Goal: Information Seeking & Learning: Learn about a topic

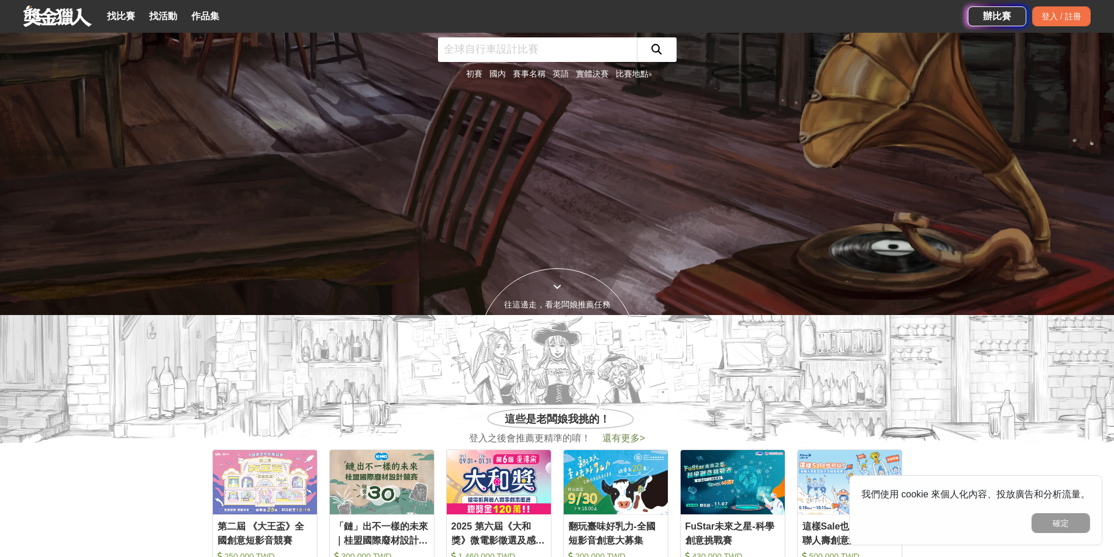
scroll to position [234, 0]
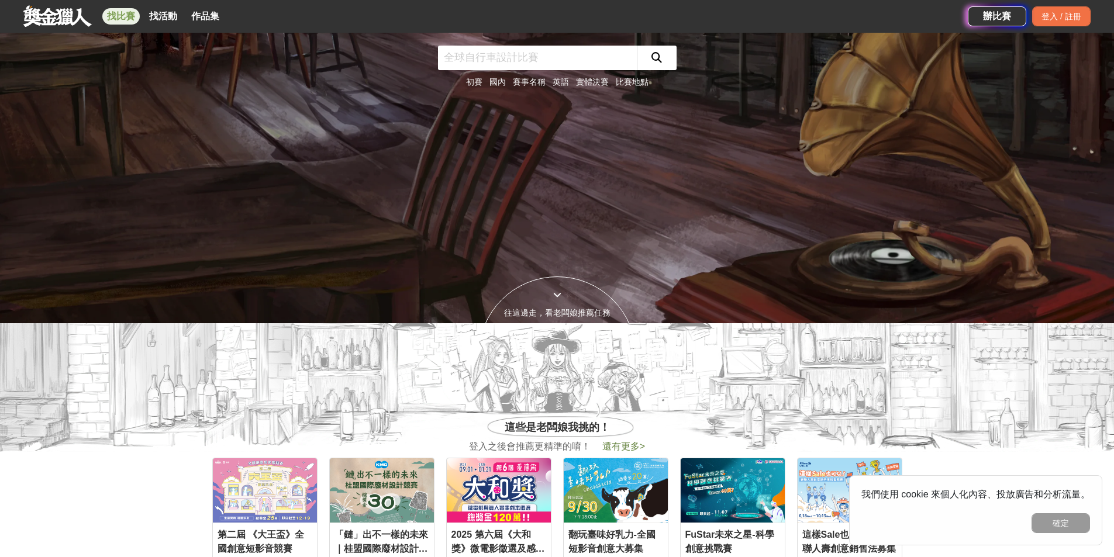
click at [115, 18] on link "找比賽" at bounding box center [120, 16] width 37 height 16
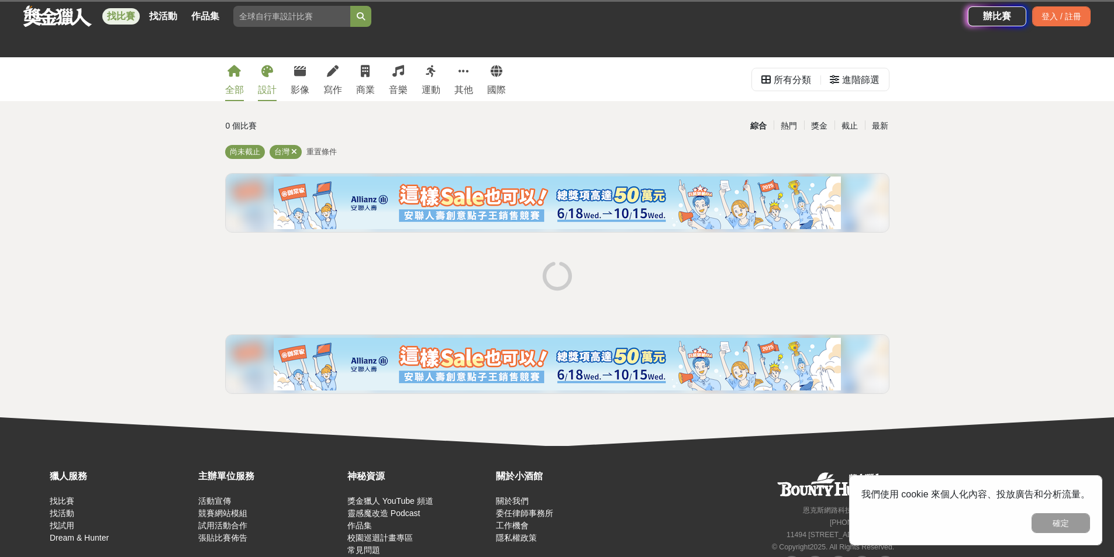
click at [268, 78] on link "設計" at bounding box center [267, 79] width 19 height 44
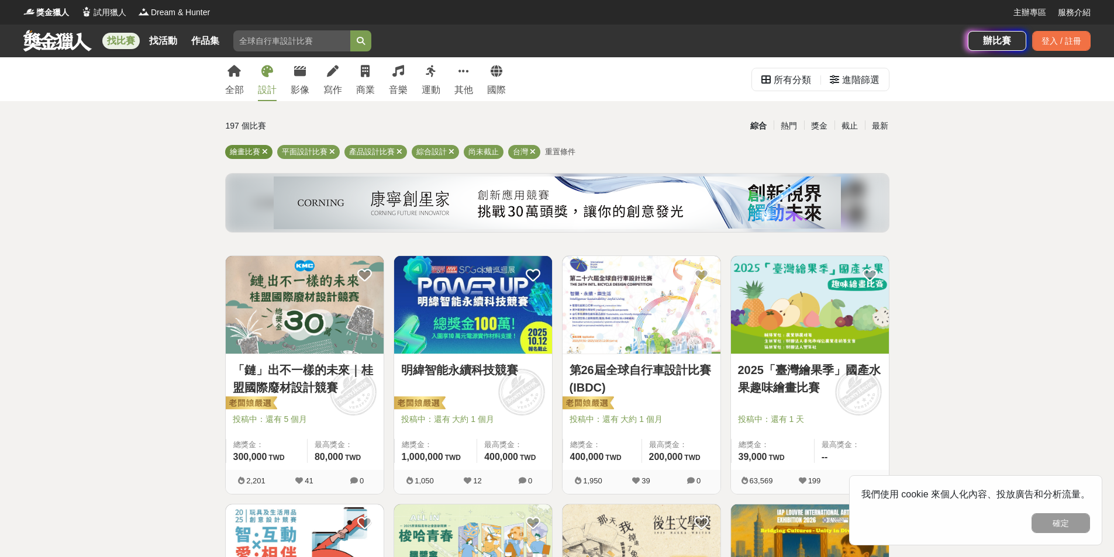
click at [264, 152] on icon at bounding box center [265, 152] width 6 height 8
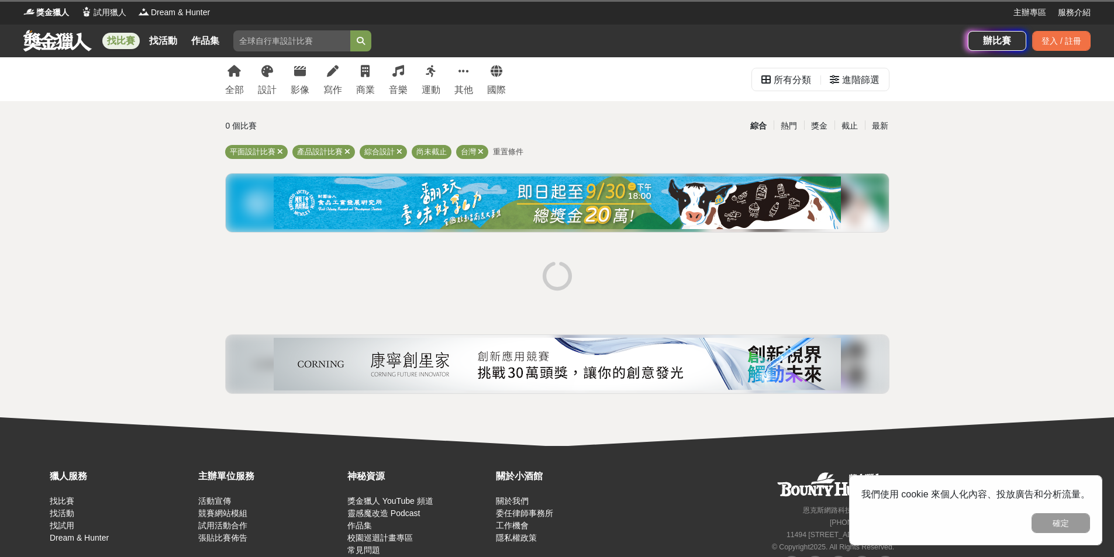
click at [346, 159] on div "平面設計比賽 產品設計比賽 綜合設計 尚未截止 台灣 重置條件" at bounding box center [557, 154] width 664 height 19
click at [349, 155] on icon at bounding box center [347, 152] width 6 height 8
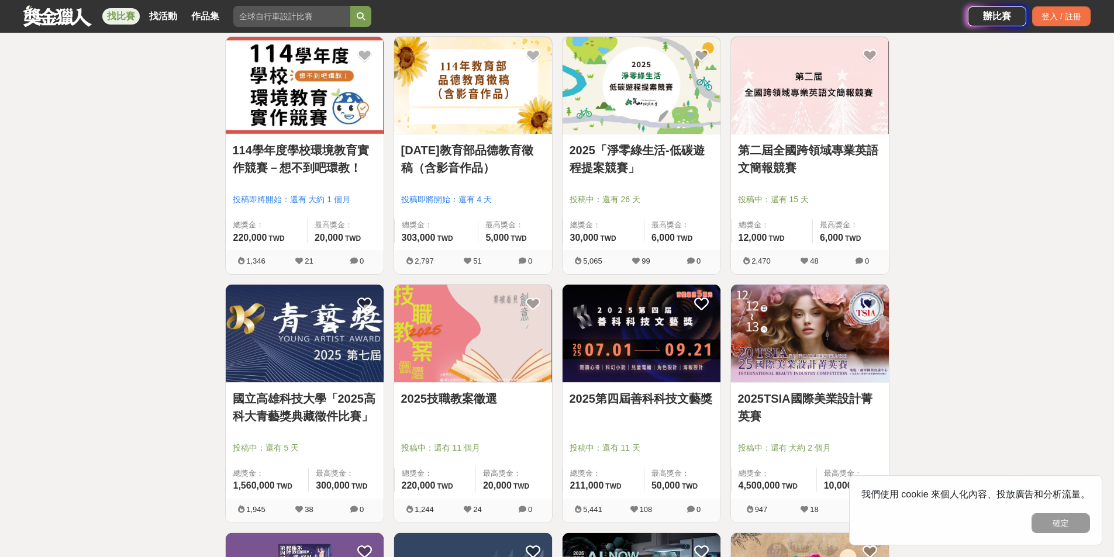
scroll to position [117, 0]
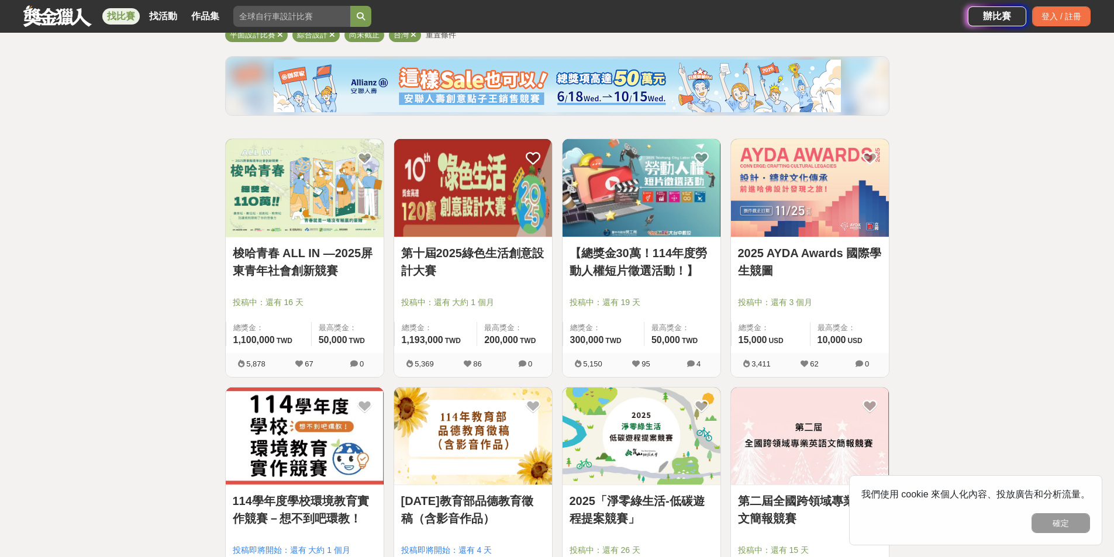
click at [1071, 529] on button "確定" at bounding box center [1061, 523] width 58 height 20
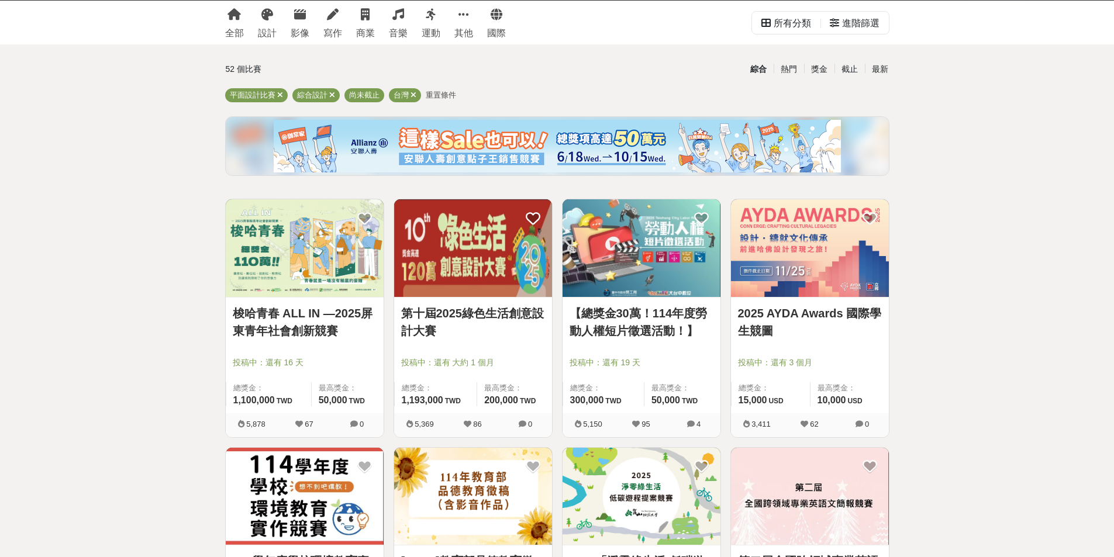
scroll to position [0, 0]
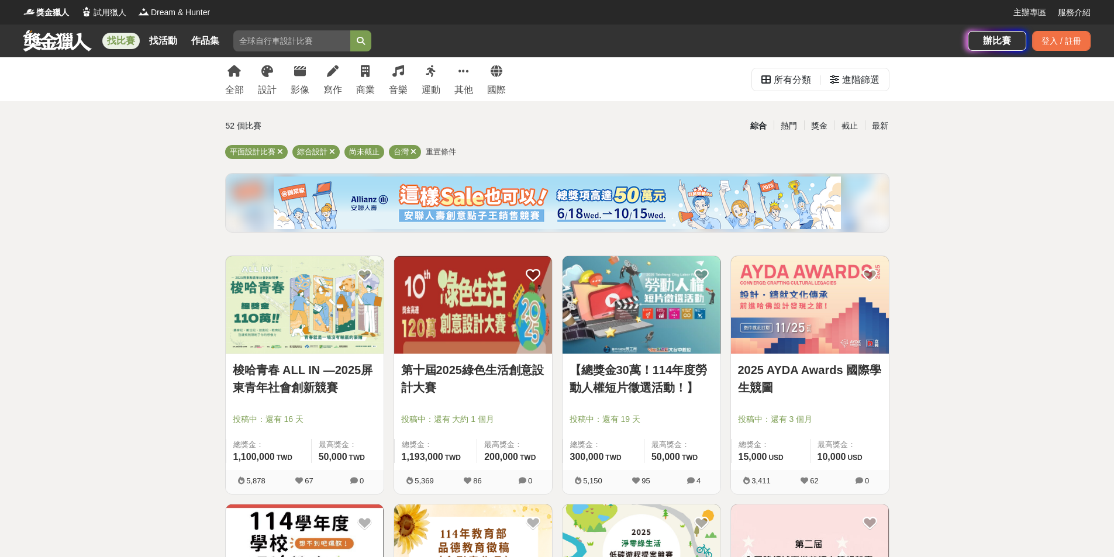
click at [498, 365] on link "第十屆2025綠色生活創意設計大賽" at bounding box center [473, 378] width 144 height 35
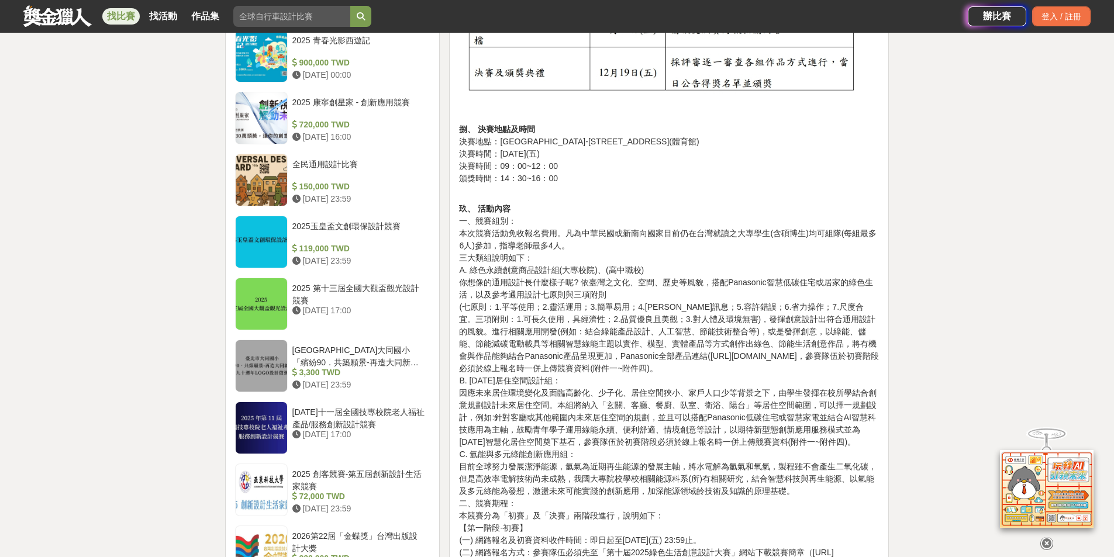
scroll to position [1170, 0]
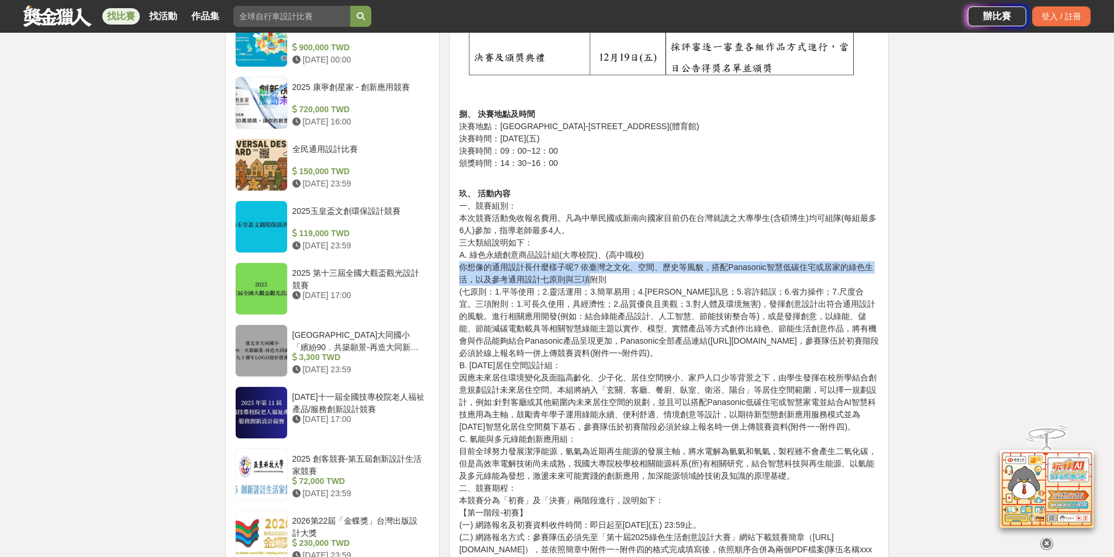
drag, startPoint x: 461, startPoint y: 266, endPoint x: 588, endPoint y: 284, distance: 128.7
click at [588, 284] on p "玖、 活動內容 一、競賽組別： 本次競賽活動免收報名費用。凡為中華民國或新南向國家目前仍在台灣就讀之大專學生(含碩博生)均可組隊(每組最多6人)參加，指導老師…" at bounding box center [669, 457] width 420 height 565
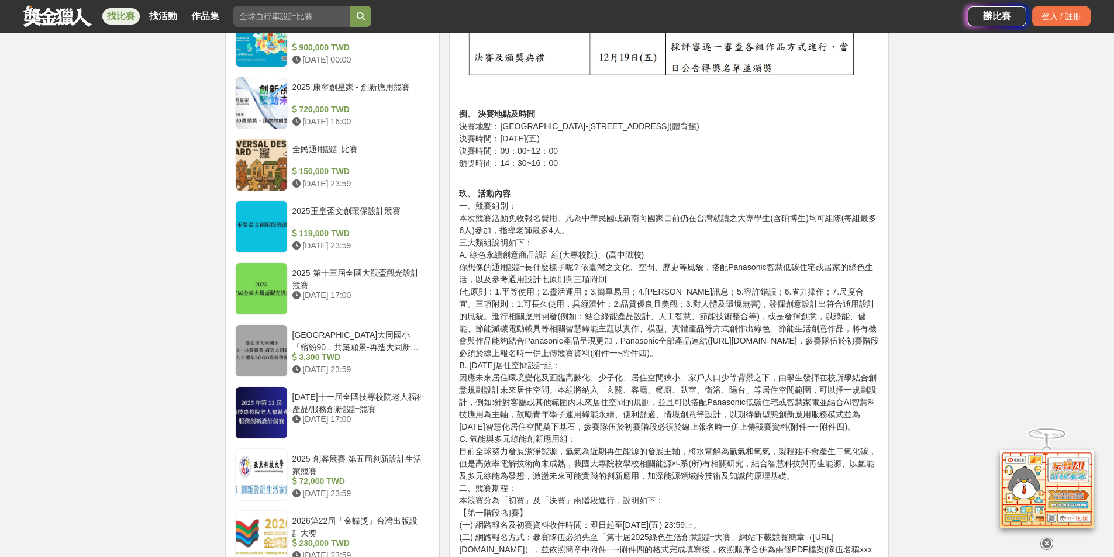
click at [618, 287] on p "玖、 活動內容 一、競賽組別： 本次競賽活動免收報名費用。凡為中華民國或新南向國家目前仍在台灣就讀之大專學生(含碩博生)均可組隊(每組最多6人)參加，指導老師…" at bounding box center [669, 457] width 420 height 565
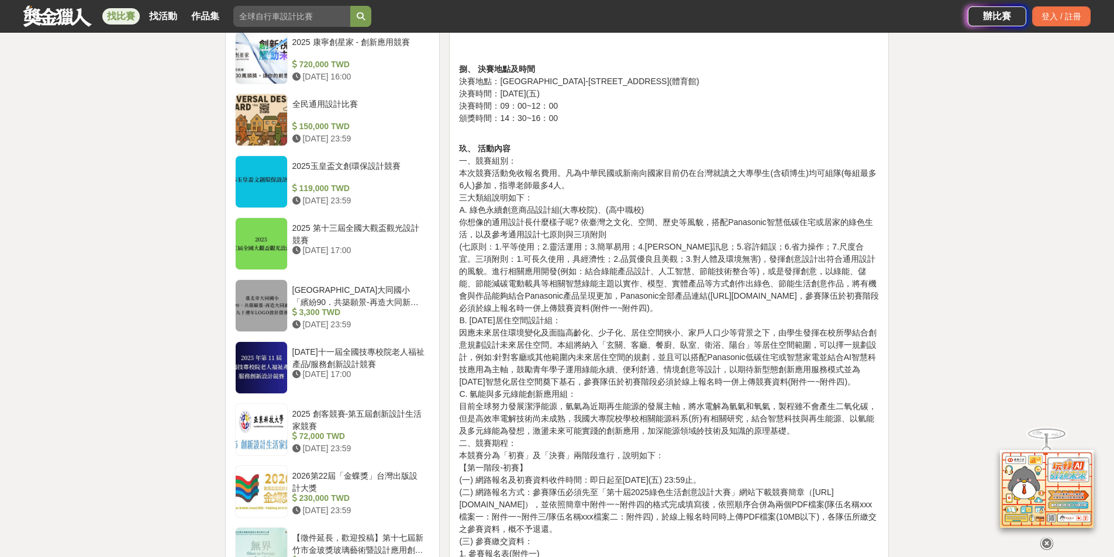
scroll to position [1228, 0]
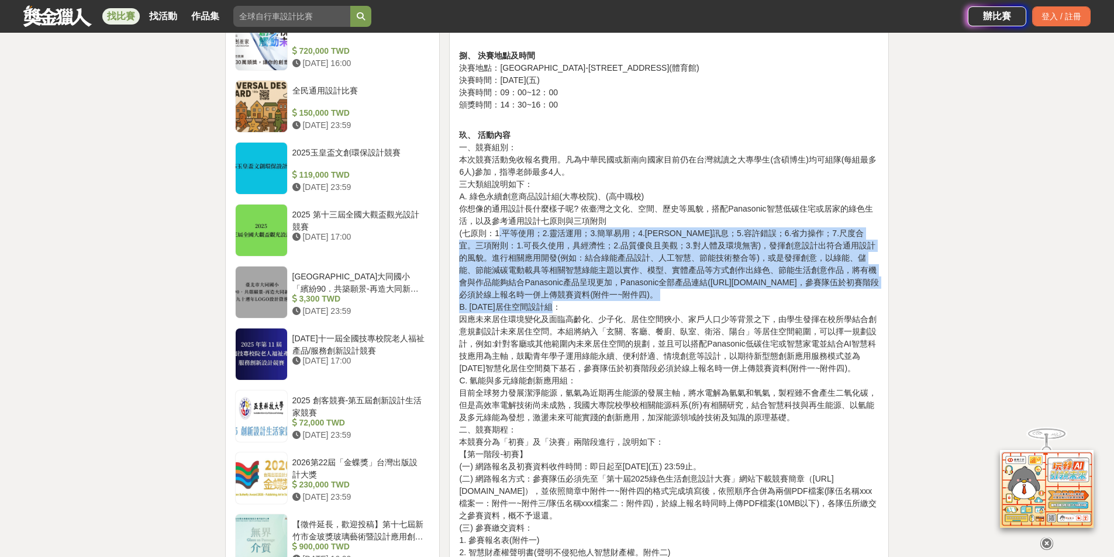
drag, startPoint x: 500, startPoint y: 232, endPoint x: 726, endPoint y: 308, distance: 238.6
click at [726, 308] on p "玖、 活動內容 一、競賽組別： 本次競賽活動免收報名費用。凡為中華民國或新南向國家目前仍在台灣就讀之大專學生(含碩博生)均可組隊(每組最多6人)參加，指導老師…" at bounding box center [669, 399] width 420 height 565
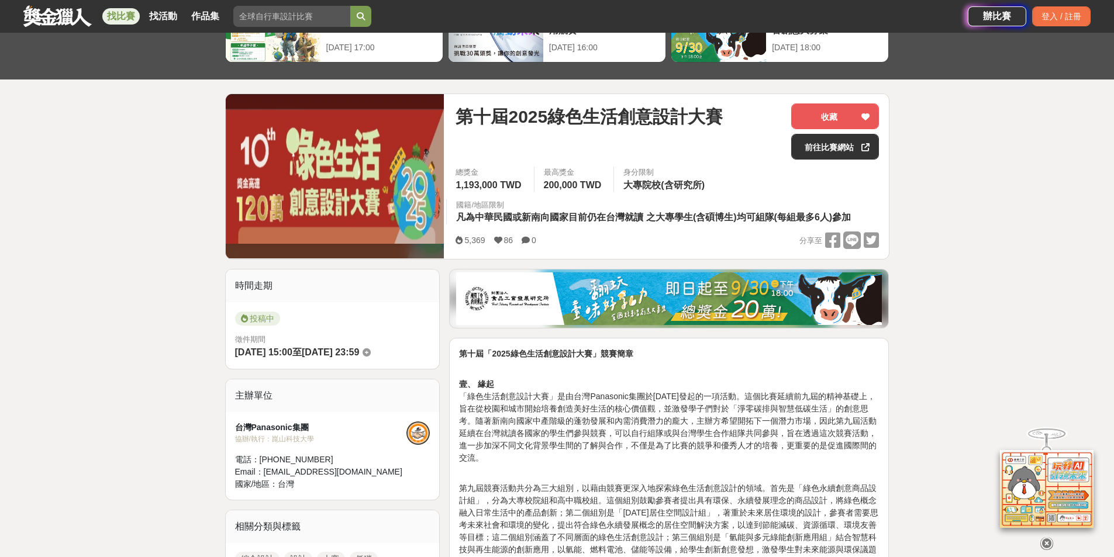
scroll to position [58, 0]
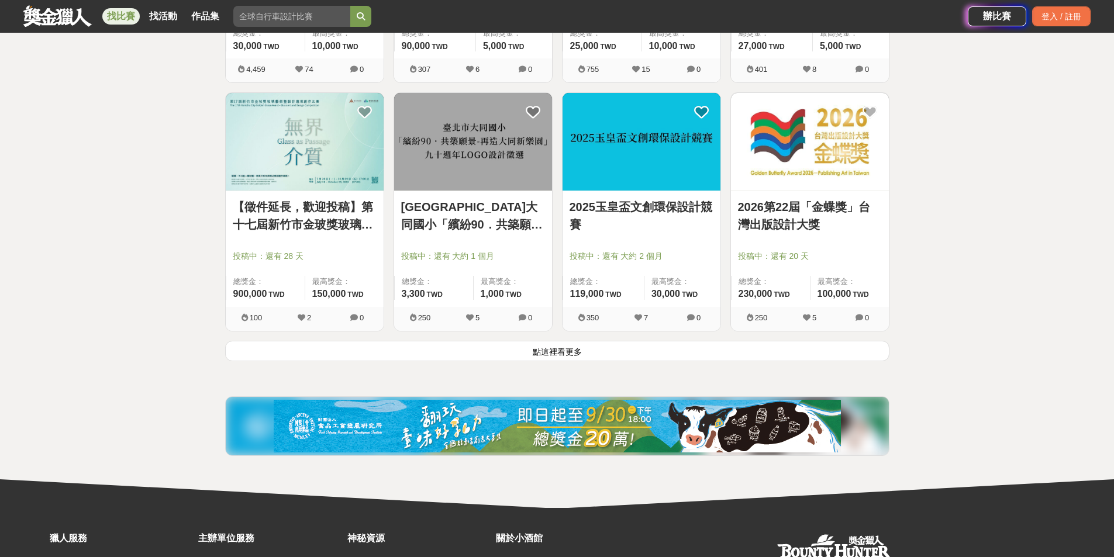
scroll to position [1462, 0]
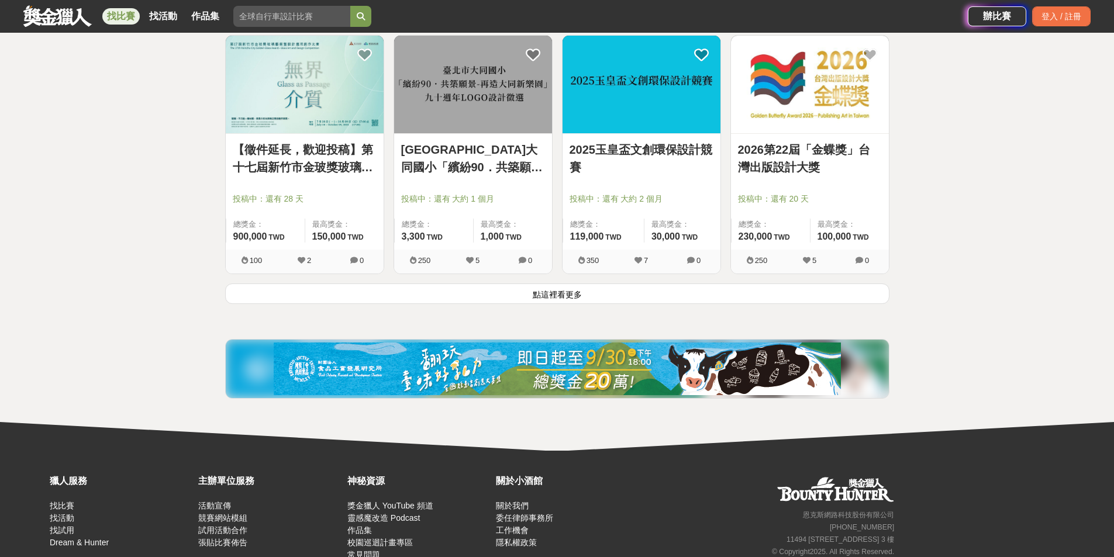
click at [658, 292] on button "點這裡看更多" at bounding box center [557, 294] width 664 height 20
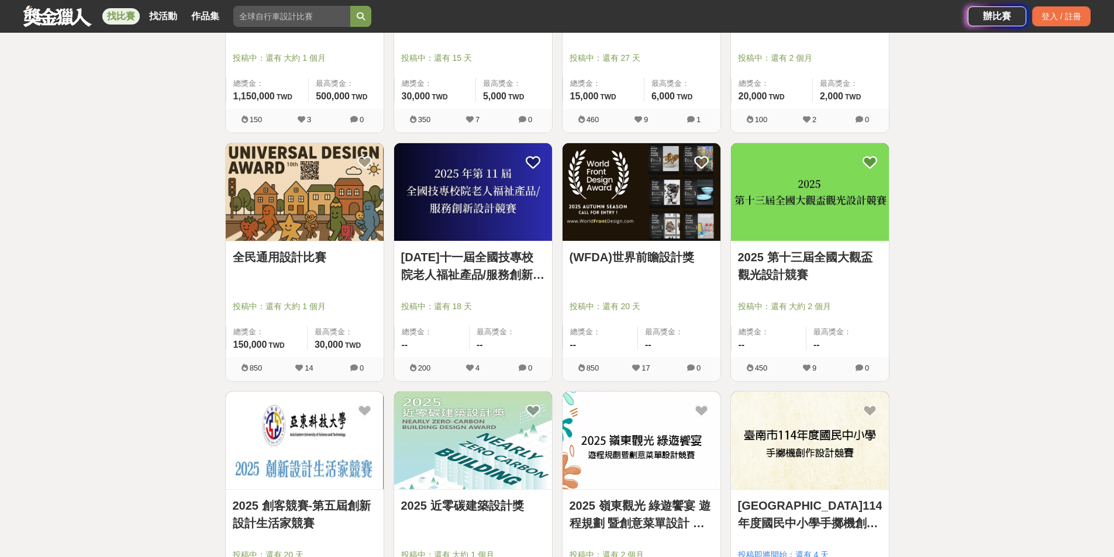
scroll to position [1930, 0]
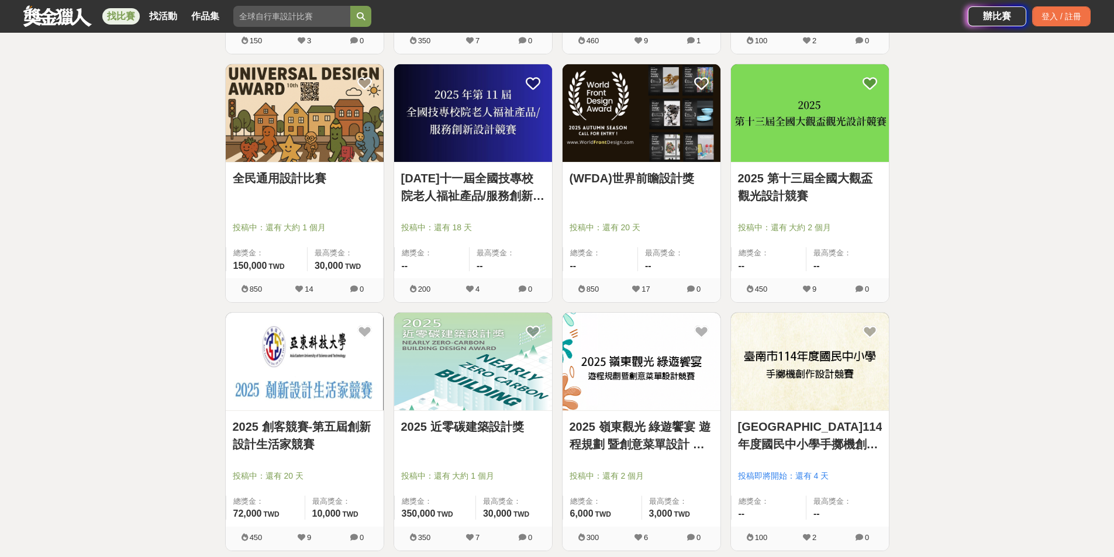
click at [330, 135] on img at bounding box center [305, 113] width 158 height 98
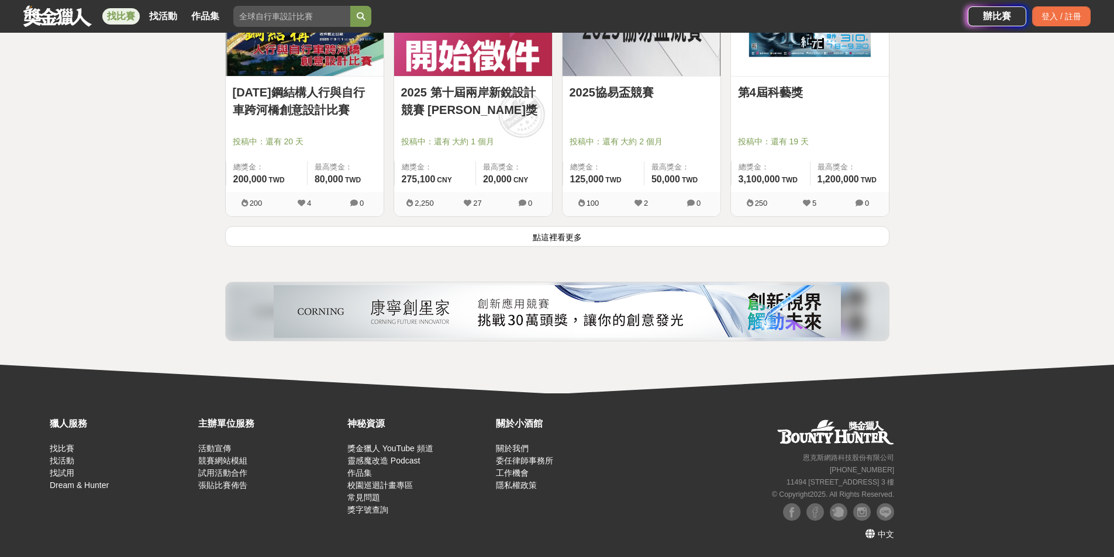
scroll to position [3013, 0]
click at [706, 234] on button "點這裡看更多" at bounding box center [557, 236] width 664 height 20
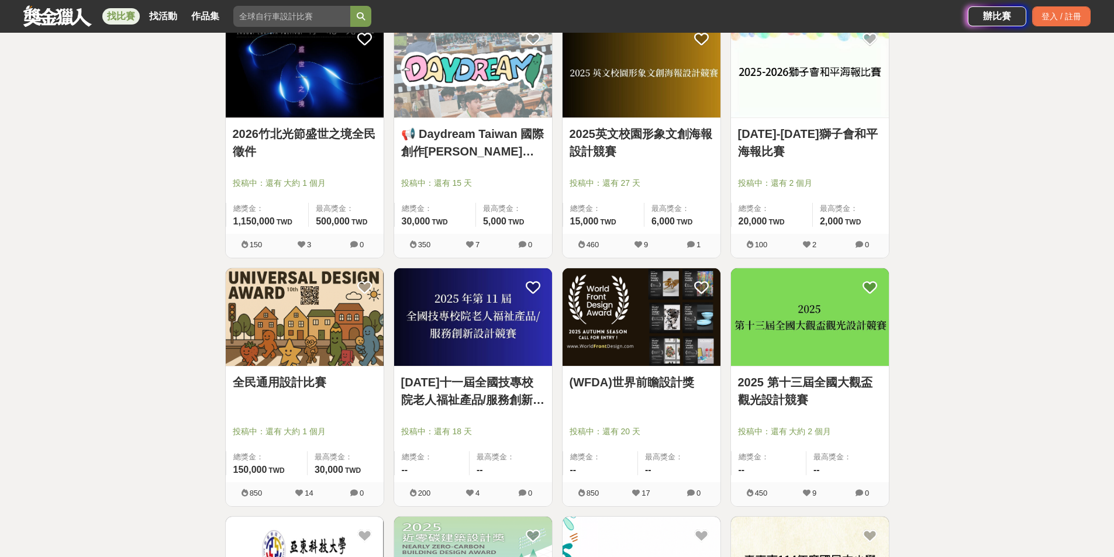
scroll to position [1754, 0]
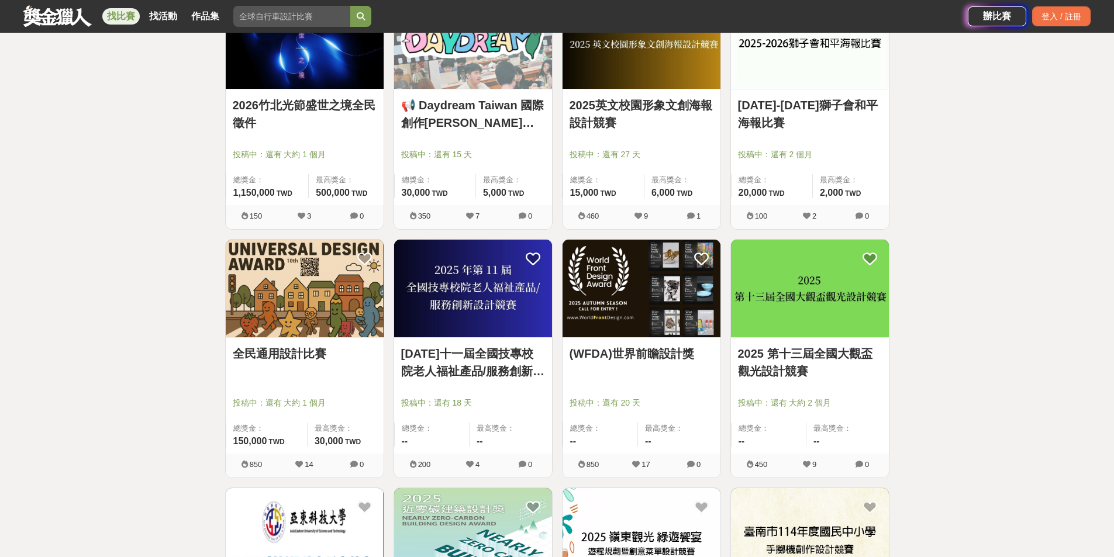
click at [322, 342] on div "全民通用設計比賽 投稿中：還有 大約 1 個月 總獎金： 150,000 150,000 TWD 最高獎金： 30,000 TWD" at bounding box center [305, 396] width 158 height 116
click at [330, 308] on img at bounding box center [305, 289] width 158 height 98
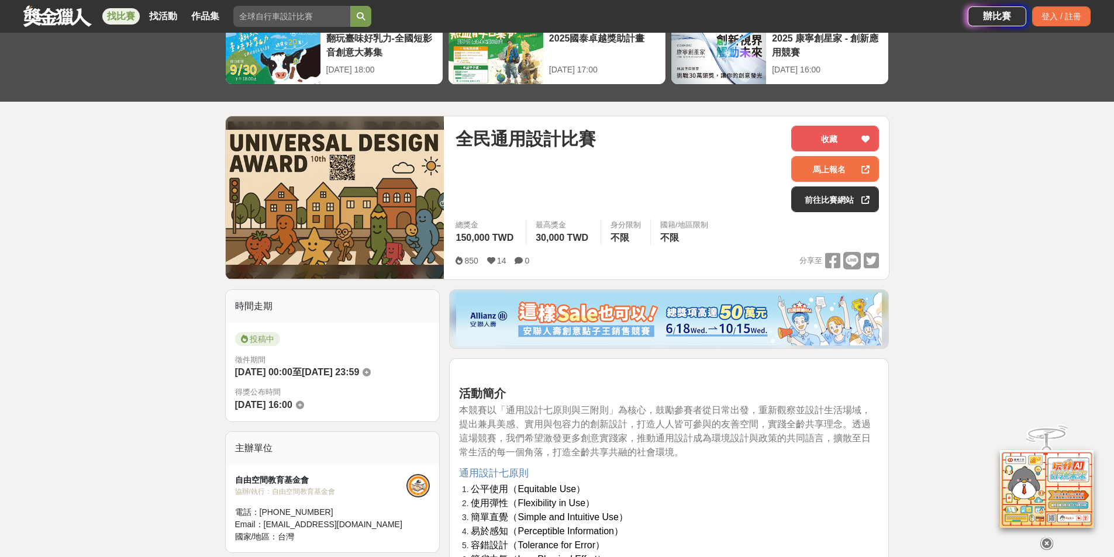
scroll to position [175, 0]
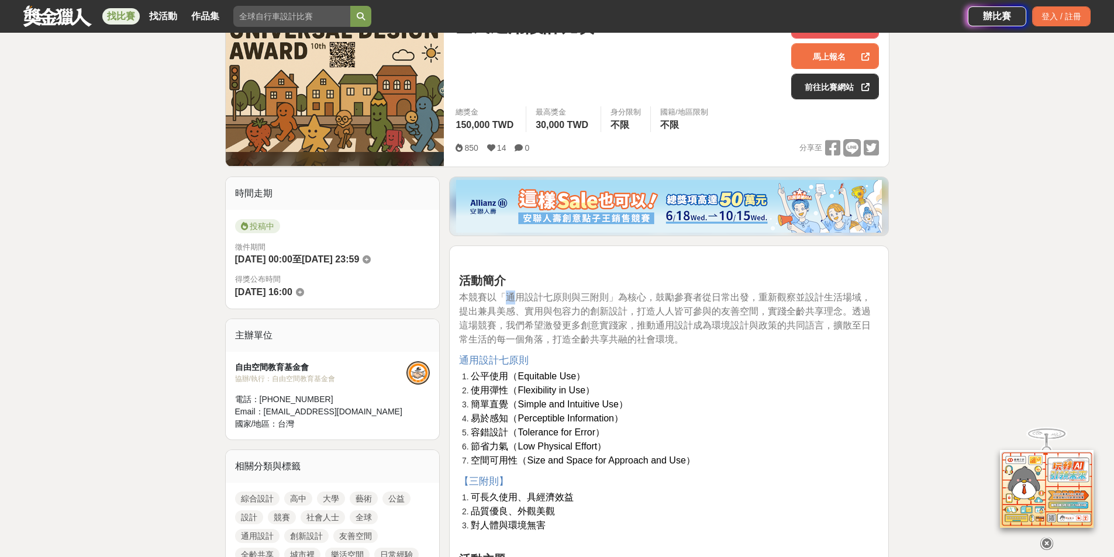
click at [518, 294] on span "本競賽以「通用設計七原則與三附則」為核心，鼓勵參賽者從日常出發，重新觀察並設計生活場域，提出兼具美感、實用與包容力的創新設計，打造人人皆可參與的友善空間，實踐…" at bounding box center [665, 318] width 412 height 52
drag, startPoint x: 633, startPoint y: 323, endPoint x: 771, endPoint y: 306, distance: 138.4
click at [771, 306] on span "本競賽以「通用設計七原則與三附則」為核心，鼓勵參賽者從日常出發，重新觀察並設計生活場域，提出兼具美感、實用與包容力的創新設計，打造人人皆可參與的友善空間，實踐…" at bounding box center [665, 318] width 412 height 52
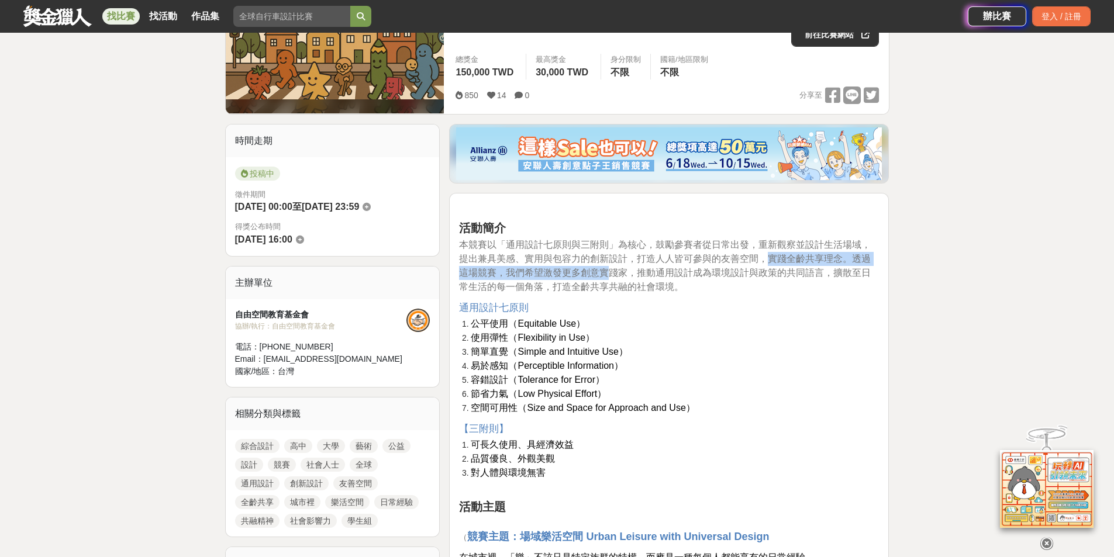
scroll to position [351, 0]
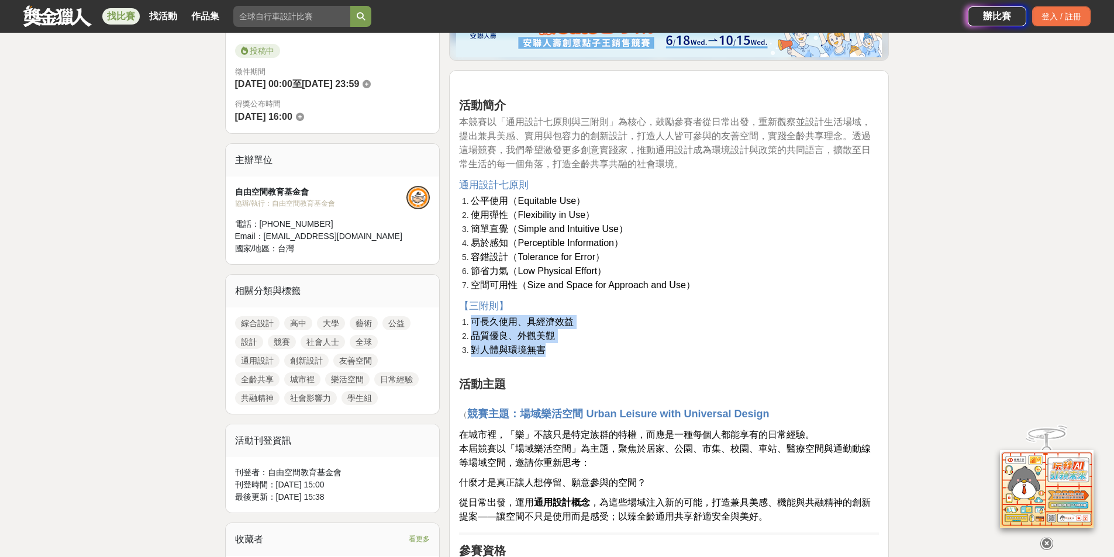
drag, startPoint x: 471, startPoint y: 321, endPoint x: 555, endPoint y: 354, distance: 90.6
click at [555, 354] on ol "可長久使用、具經濟效益 品質優良、外觀美觀 對人體與環境無害" at bounding box center [669, 336] width 420 height 42
click at [601, 368] on h2 "活動主題" at bounding box center [669, 377] width 420 height 28
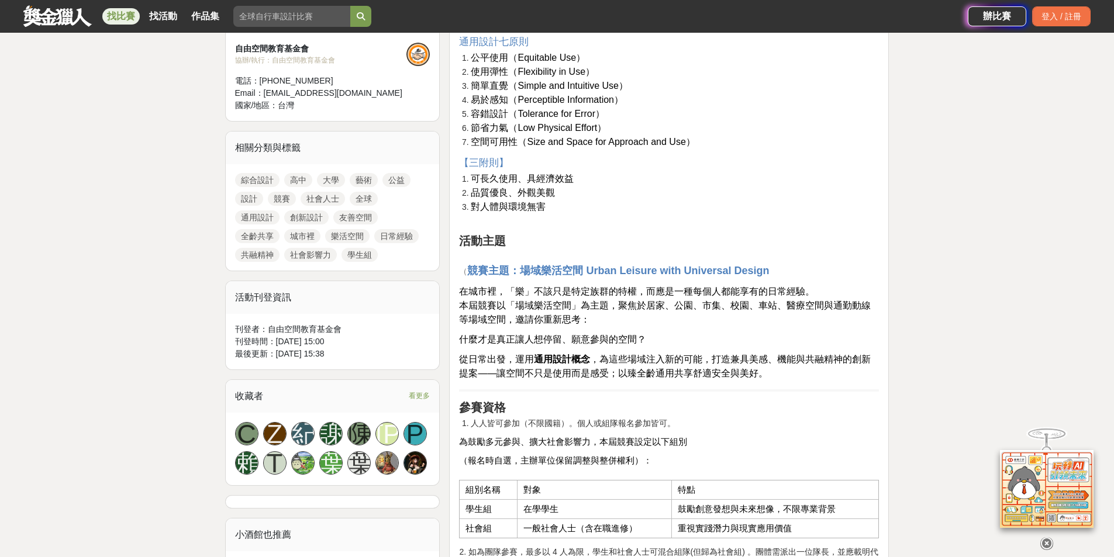
scroll to position [643, 0]
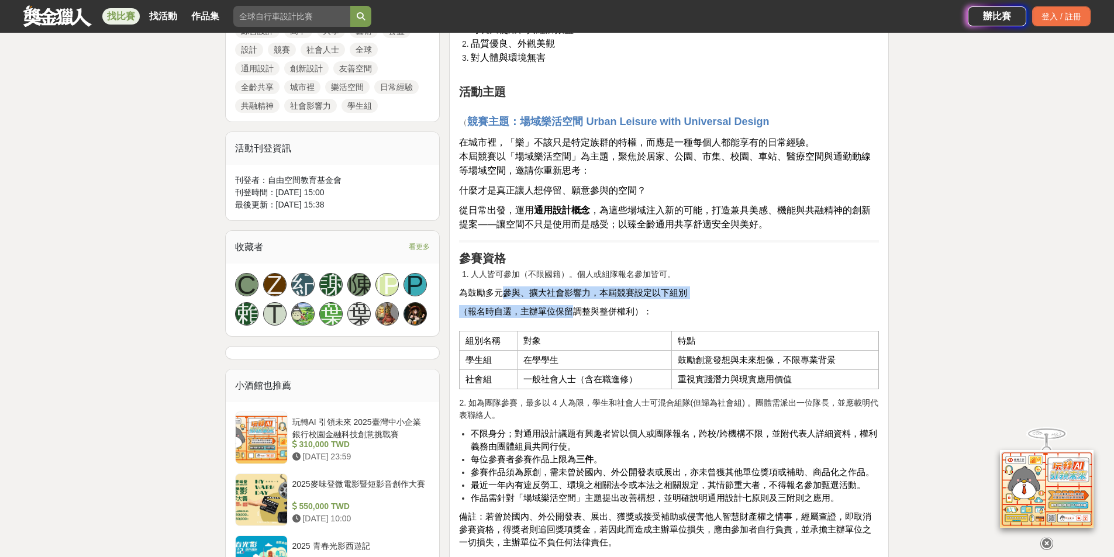
drag, startPoint x: 485, startPoint y: 295, endPoint x: 573, endPoint y: 304, distance: 88.1
drag, startPoint x: 561, startPoint y: 328, endPoint x: 557, endPoint y: 350, distance: 21.9
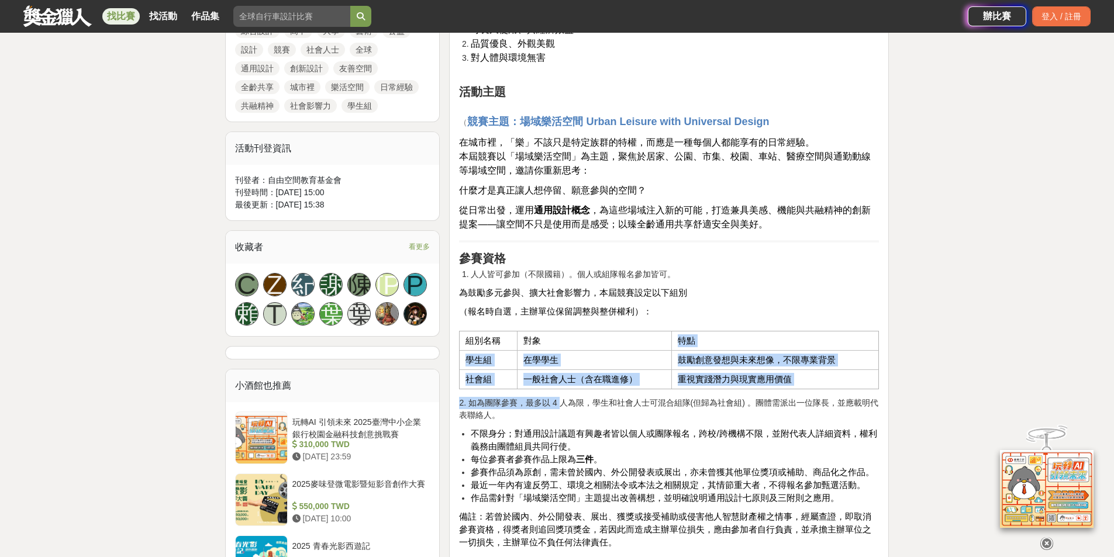
click at [555, 380] on span "一般社會人士（含在職進修）" at bounding box center [580, 379] width 114 height 9
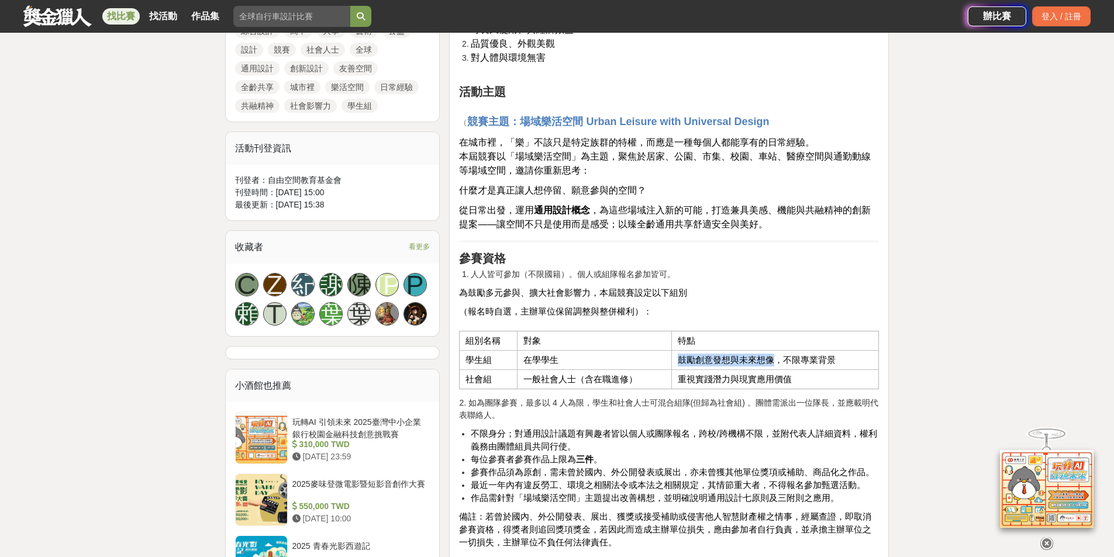
drag, startPoint x: 677, startPoint y: 360, endPoint x: 771, endPoint y: 364, distance: 94.9
click at [771, 364] on td "鼓勵創意發想與未來想像，不限專業背景" at bounding box center [775, 360] width 208 height 19
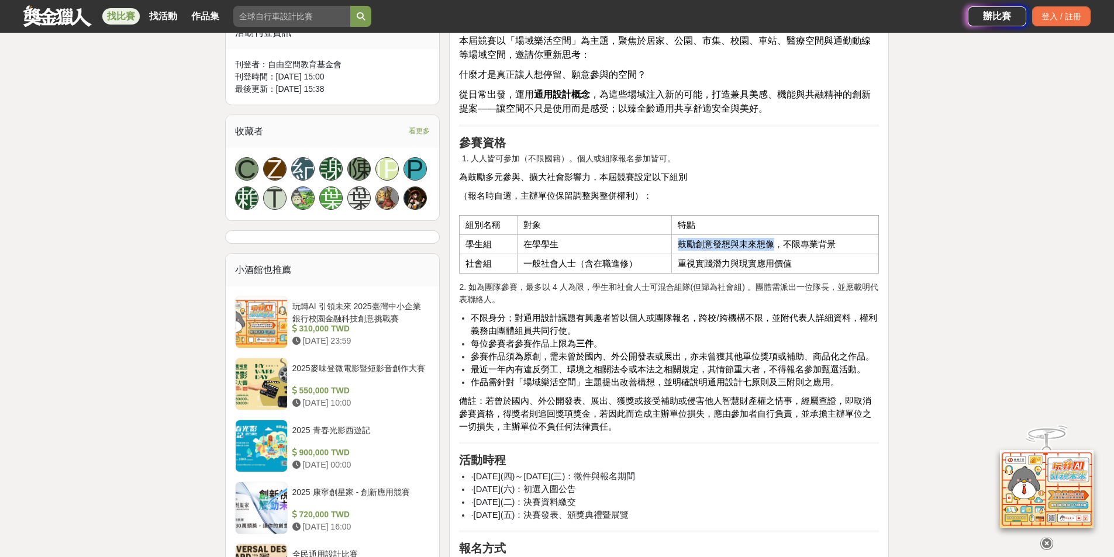
scroll to position [760, 0]
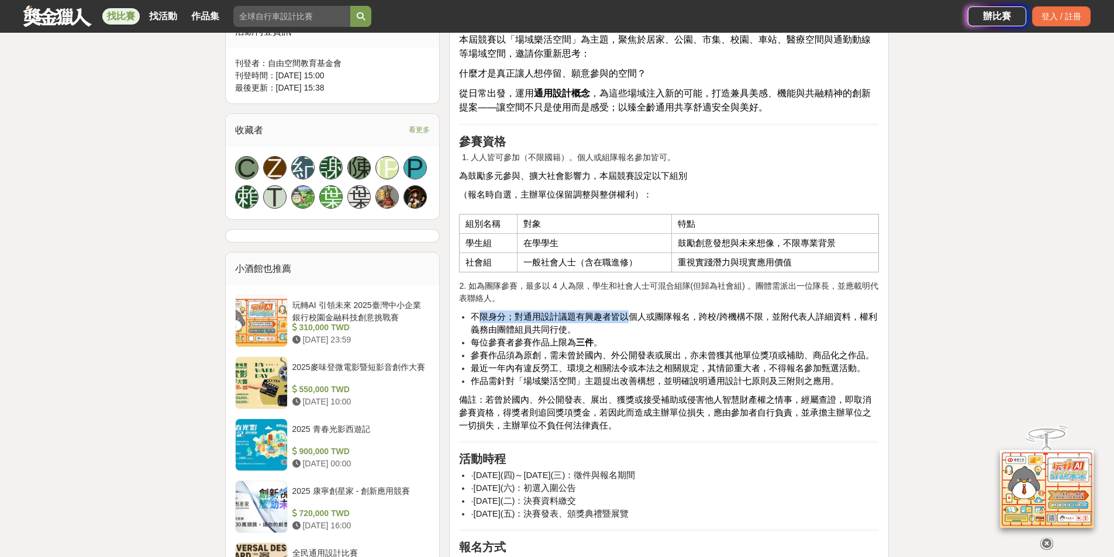
drag, startPoint x: 475, startPoint y: 320, endPoint x: 618, endPoint y: 329, distance: 143.0
click at [625, 322] on li "不限身分；對通用設計議題有興趣者皆以個人或團隊報名，跨校/跨機構不限，並附代表人詳細資料，權利義務由團體組員共同行使。" at bounding box center [675, 324] width 408 height 26
drag, startPoint x: 505, startPoint y: 348, endPoint x: 467, endPoint y: 346, distance: 38.7
click at [503, 351] on span "參賽作品須為原創，需未曾於國內、外公開發表或展出，亦未曾獲其他單位獎項或補助、商品化之作品。" at bounding box center [673, 355] width 404 height 9
drag, startPoint x: 474, startPoint y: 346, endPoint x: 556, endPoint y: 354, distance: 81.8
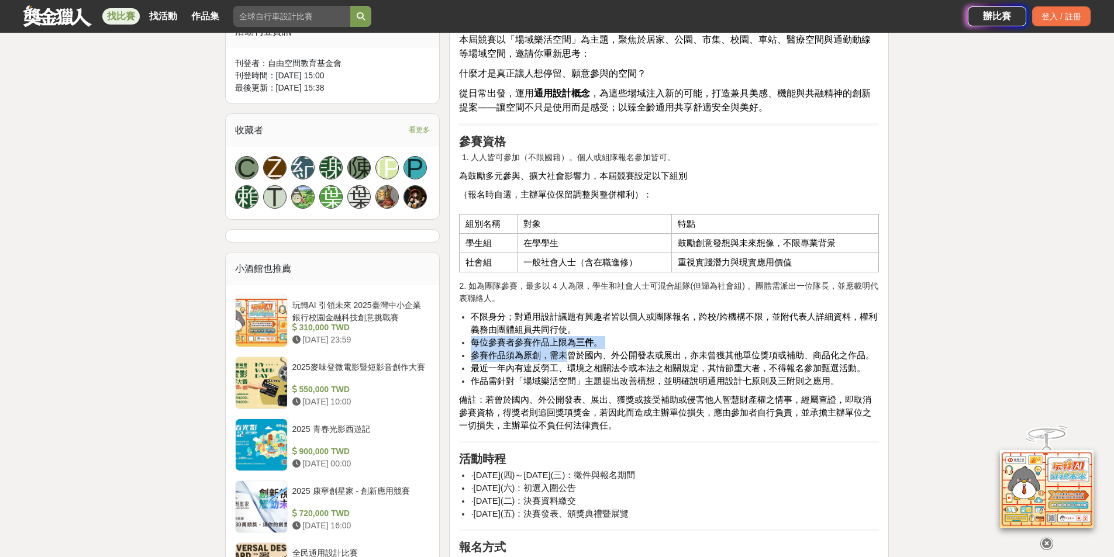
click at [562, 353] on ul "不限身分；對通用設計議題有興趣者皆以個人或團隊報名，跨校/跨機構不限，並附代表人詳細資料，權利義務由團體組員共同行使。 每位參賽者參賽作品上限為 三件 。 參…" at bounding box center [669, 349] width 420 height 77
click at [589, 377] on span "作品需針對「場域樂活空間」主題提出改善構想，並明確說明通用設計七原則及三附則之應用。" at bounding box center [655, 381] width 368 height 9
drag, startPoint x: 565, startPoint y: 380, endPoint x: 605, endPoint y: 381, distance: 39.8
click at [605, 381] on ul "不限身分；對通用設計議題有興趣者皆以個人或團隊報名，跨校/跨機構不限，並附代表人詳細資料，權利義務由團體組員共同行使。 每位參賽者參賽作品上限為 三件 。 參…" at bounding box center [669, 349] width 420 height 77
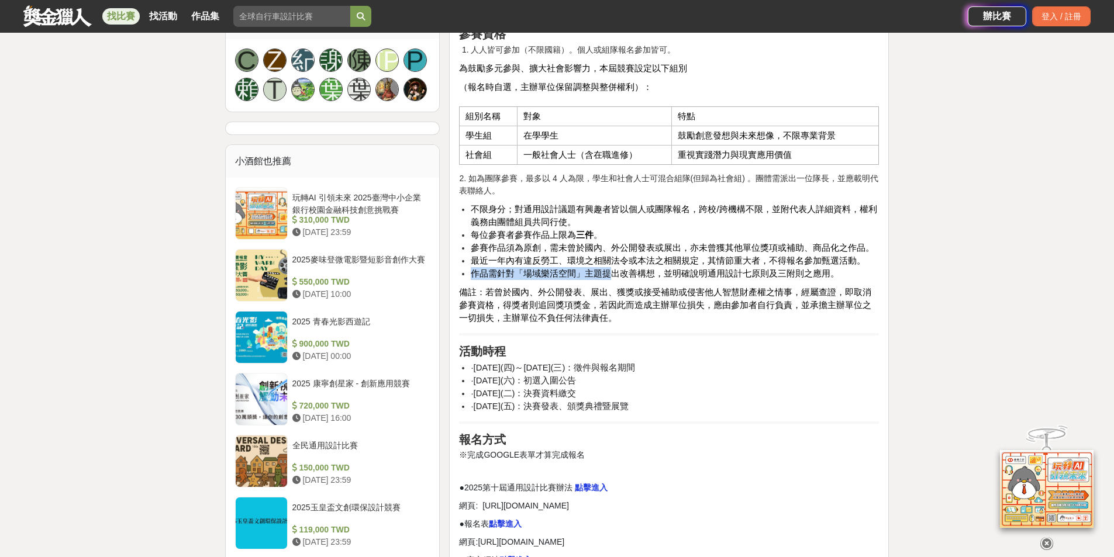
scroll to position [877, 0]
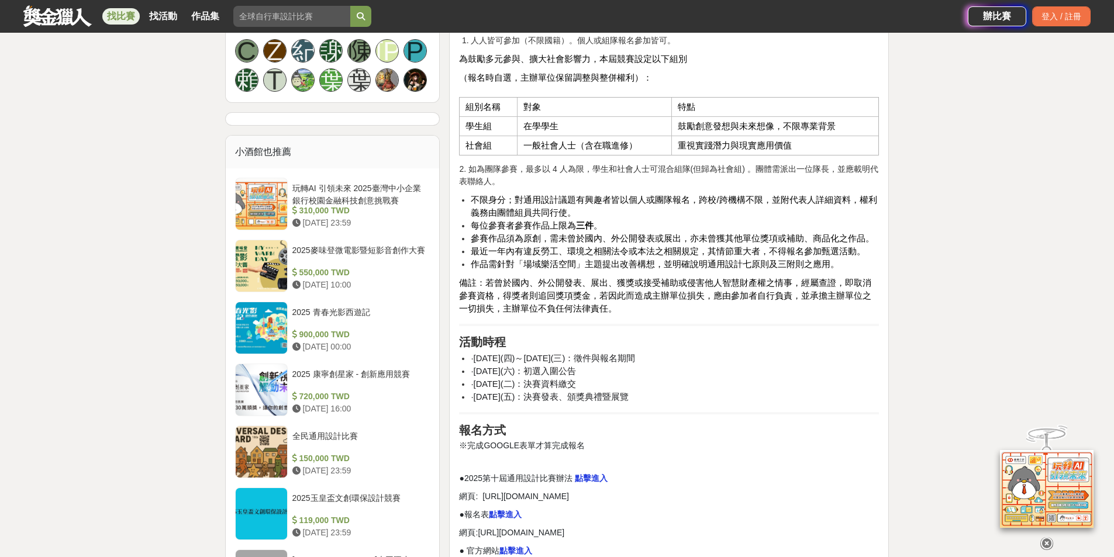
click at [584, 375] on li "·11月15日(六)：初選入圍公告" at bounding box center [675, 371] width 408 height 13
drag, startPoint x: 484, startPoint y: 399, endPoint x: 573, endPoint y: 409, distance: 88.9
click at [573, 409] on div "活動簡介 本競賽以「通用設計七原則與三附則」為核心，鼓勵參賽者從日常出發，重新觀察並設計生活場域，提出兼具美感、實用與包容力的創新設計，打造人人皆可參與的友善…" at bounding box center [669, 452] width 420 height 1796
click at [549, 395] on span "·12月12日(五)：決賽發表、頒獎典禮暨展覽" at bounding box center [550, 396] width 158 height 9
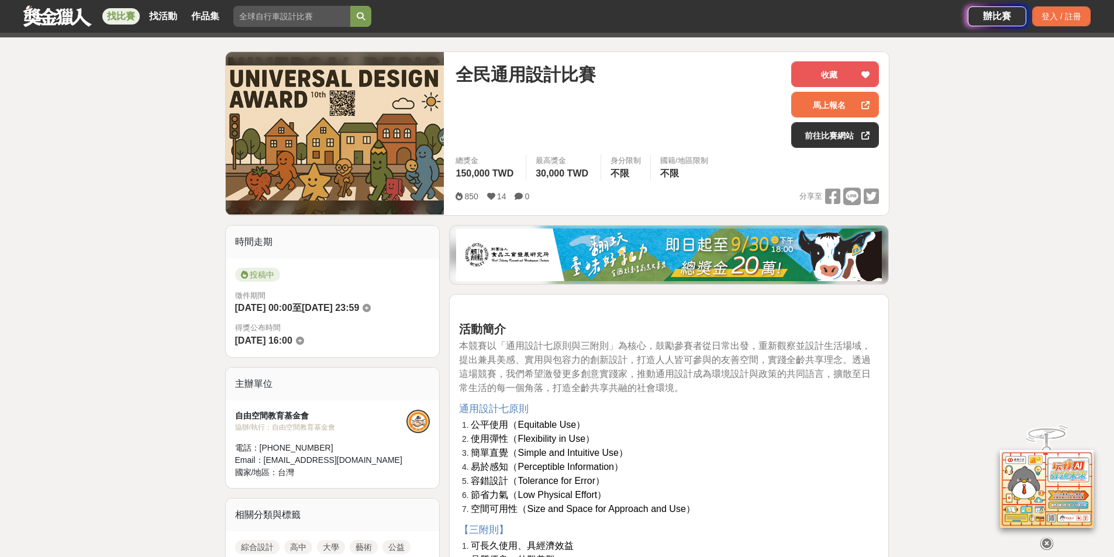
scroll to position [0, 0]
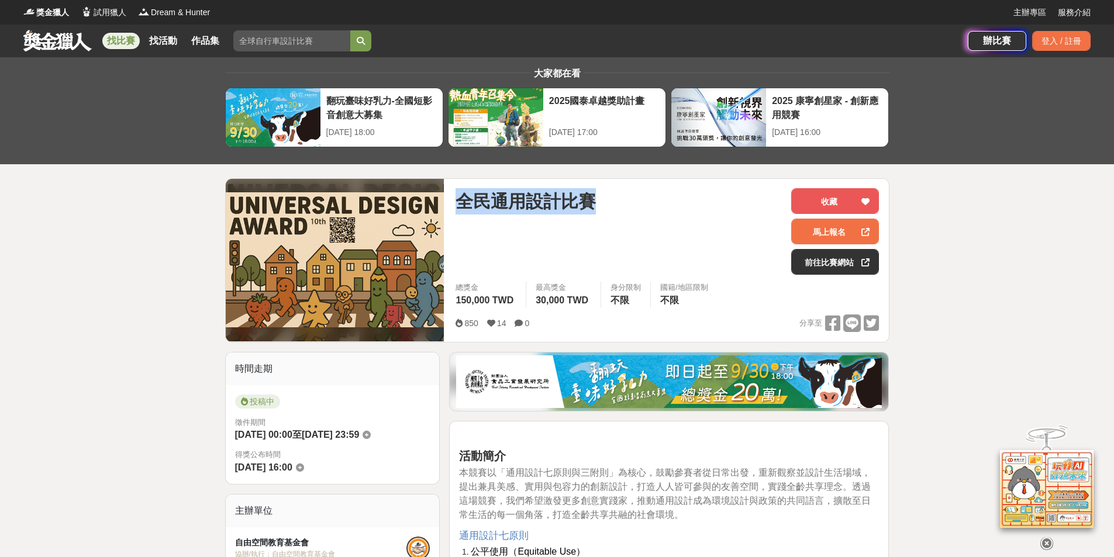
drag, startPoint x: 599, startPoint y: 204, endPoint x: 461, endPoint y: 202, distance: 138.6
click at [461, 202] on div "全民通用設計比賽" at bounding box center [619, 201] width 326 height 26
copy span "全民通用設計比賽"
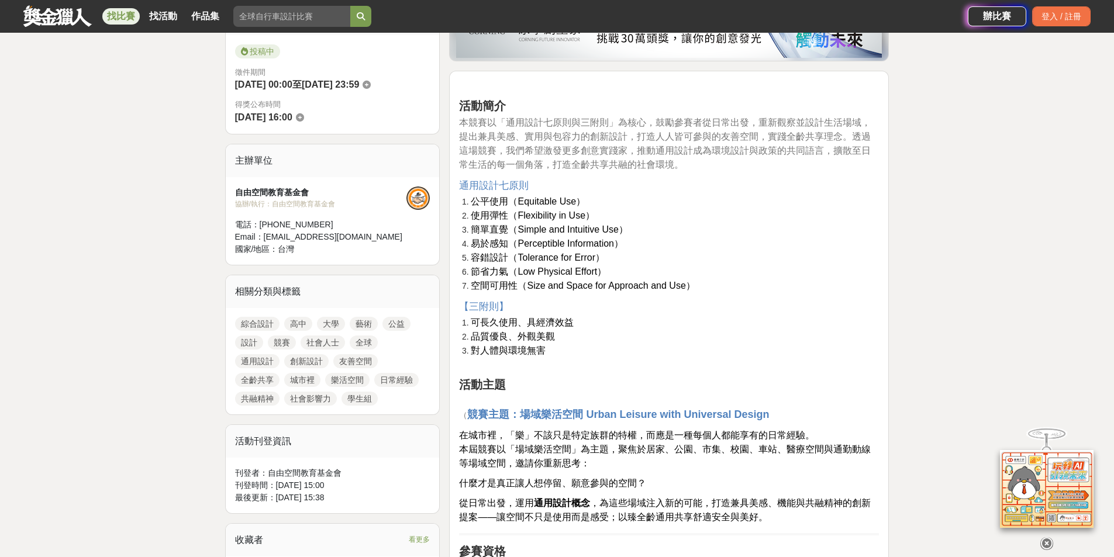
scroll to position [351, 0]
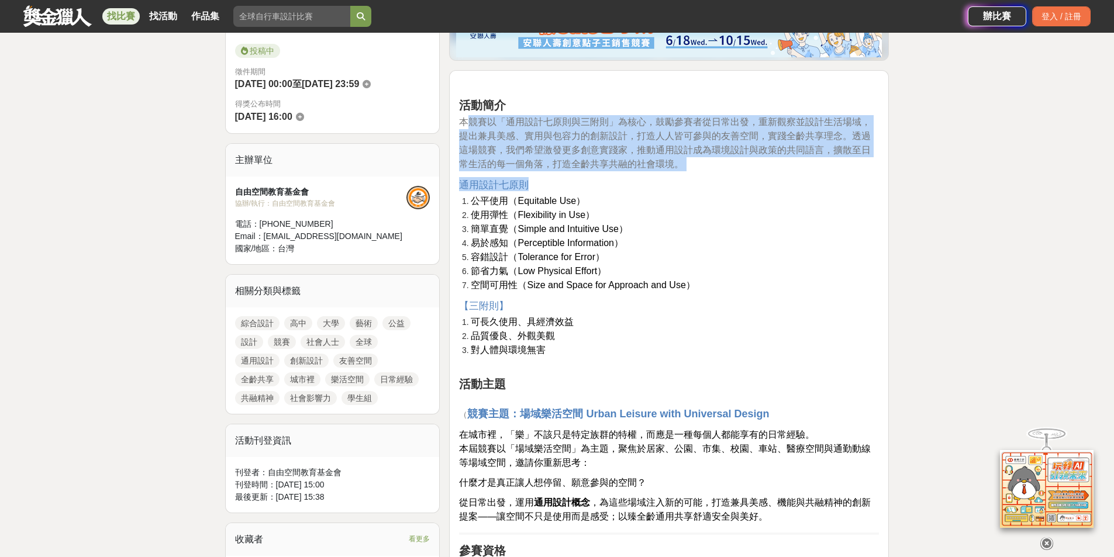
drag, startPoint x: 467, startPoint y: 123, endPoint x: 732, endPoint y: 189, distance: 273.0
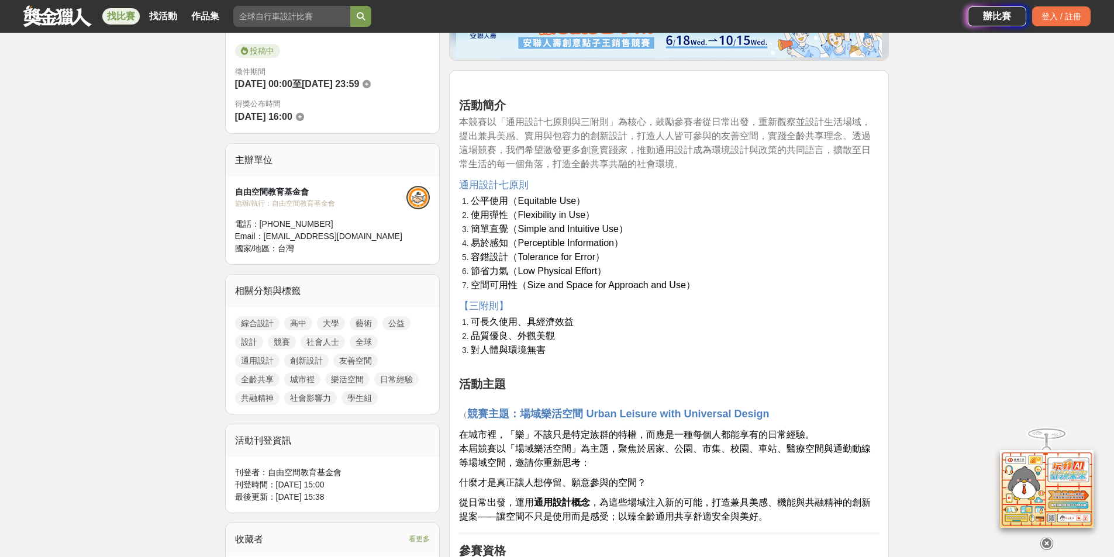
click at [725, 201] on li "公平使用（Equitable Use）" at bounding box center [675, 201] width 408 height 14
drag, startPoint x: 273, startPoint y: 202, endPoint x: 371, endPoint y: 206, distance: 98.3
click at [368, 206] on div "協辦/執行： 自由空間教育基金會" at bounding box center [321, 203] width 172 height 11
copy div "自由空間教育基金會"
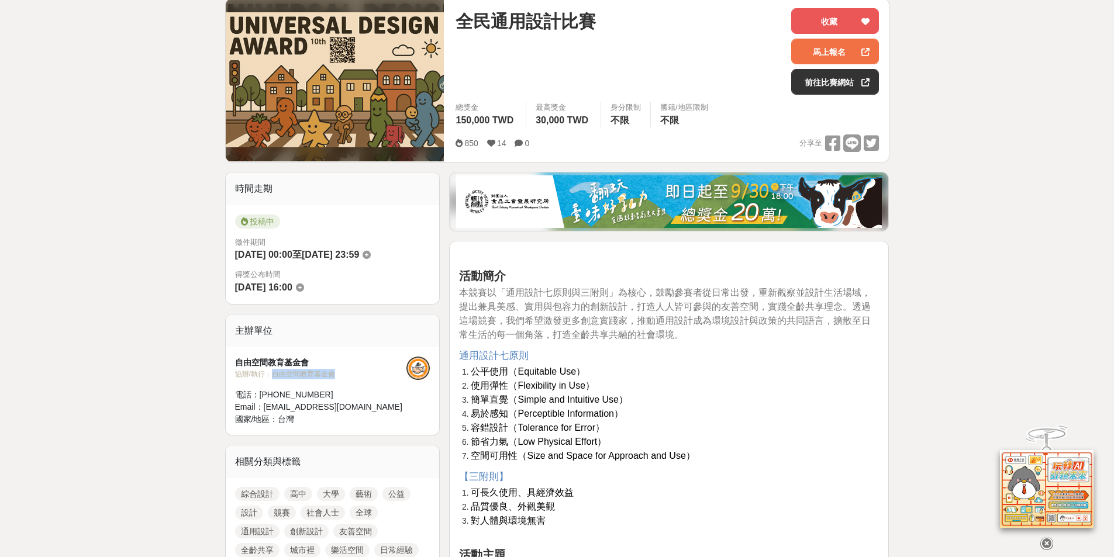
scroll to position [0, 0]
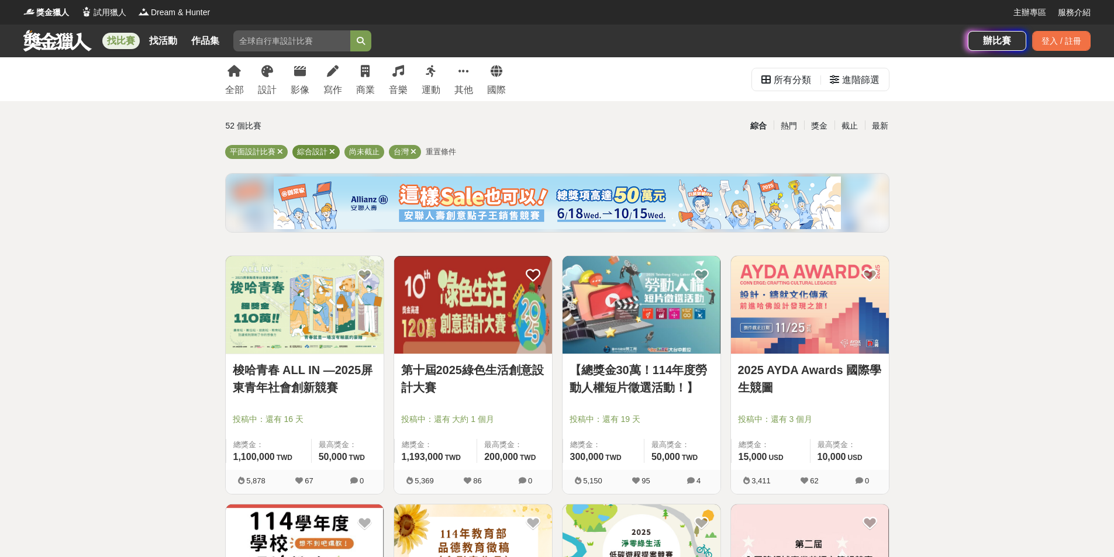
click at [335, 151] on div "綜合設計" at bounding box center [315, 152] width 47 height 14
click at [331, 152] on icon at bounding box center [332, 152] width 6 height 8
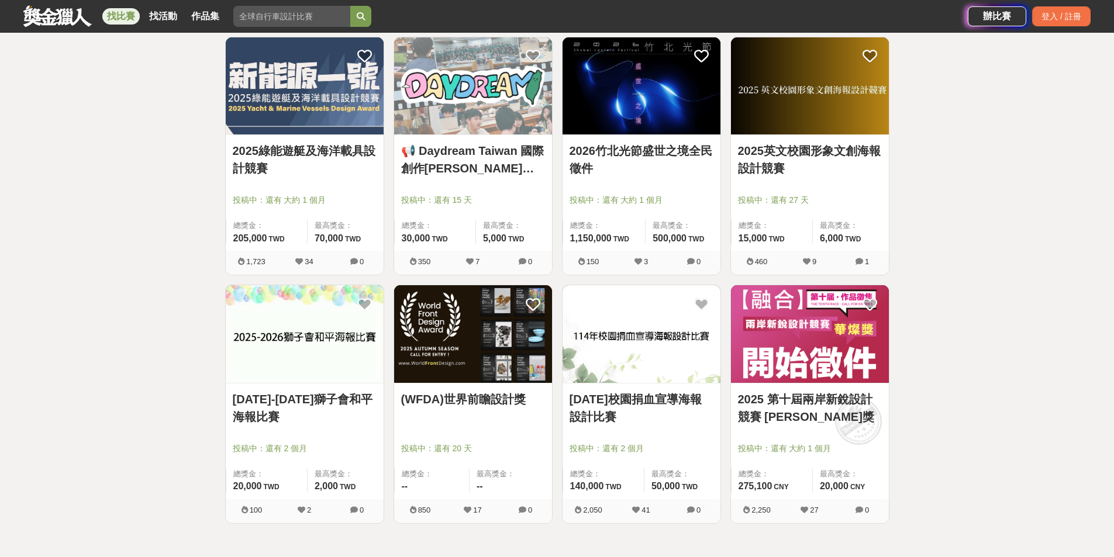
scroll to position [468, 0]
click at [649, 359] on img at bounding box center [642, 334] width 158 height 98
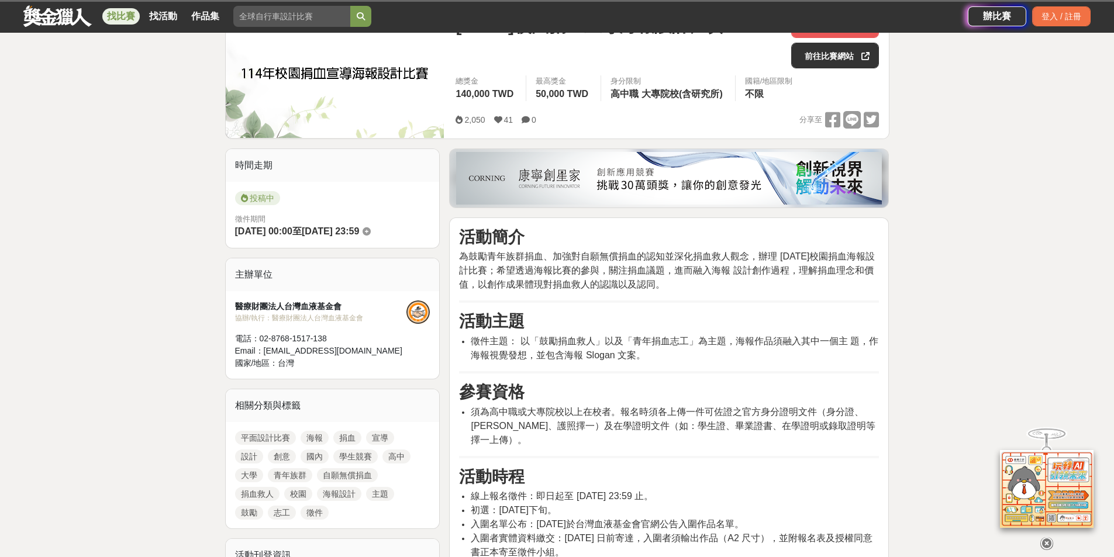
scroll to position [175, 0]
drag, startPoint x: 235, startPoint y: 306, endPoint x: 424, endPoint y: 331, distance: 190.6
click at [422, 322] on div "醫療財團法人台灣血液基金會 協辦/執行： 醫療財團法人台灣血液基金會 電話： 02-8768-1517-138 Email： bloodforcampus@g…" at bounding box center [333, 336] width 214 height 88
click at [379, 305] on div "醫療財團法人台灣血液基金會" at bounding box center [321, 307] width 172 height 12
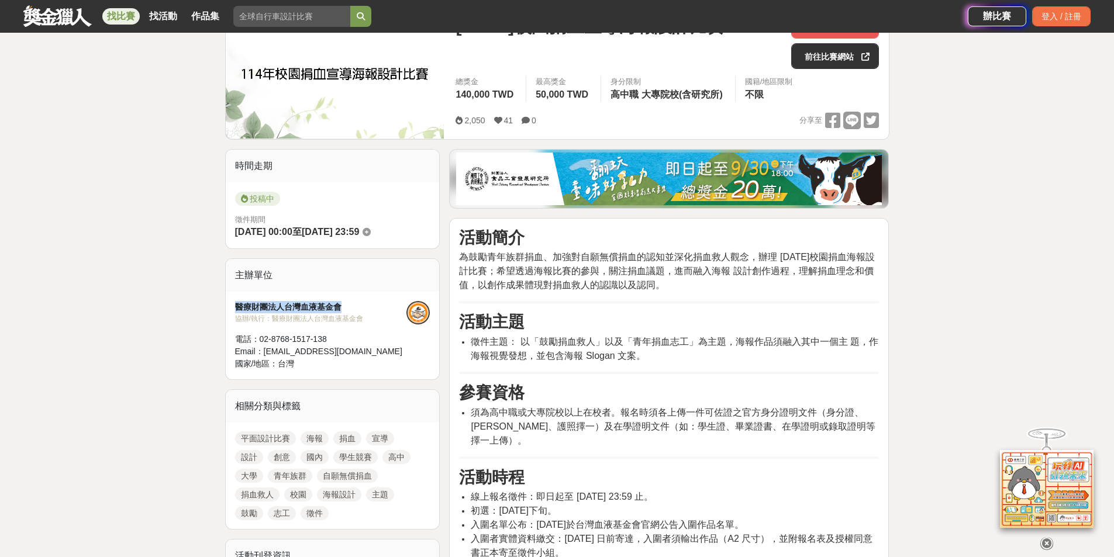
drag, startPoint x: 337, startPoint y: 306, endPoint x: 217, endPoint y: 306, distance: 120.5
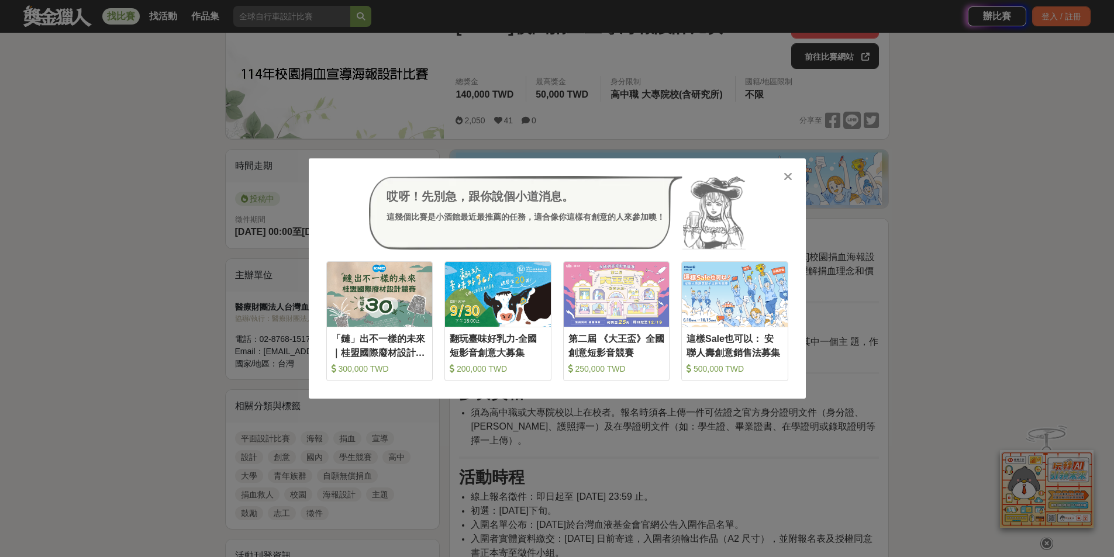
click at [786, 178] on icon at bounding box center [788, 177] width 9 height 12
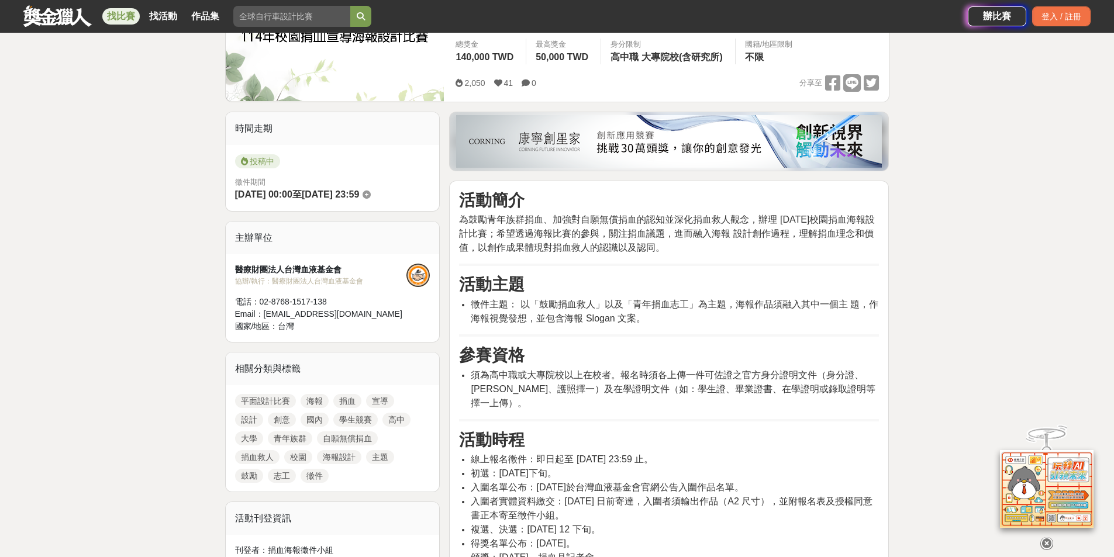
scroll to position [234, 0]
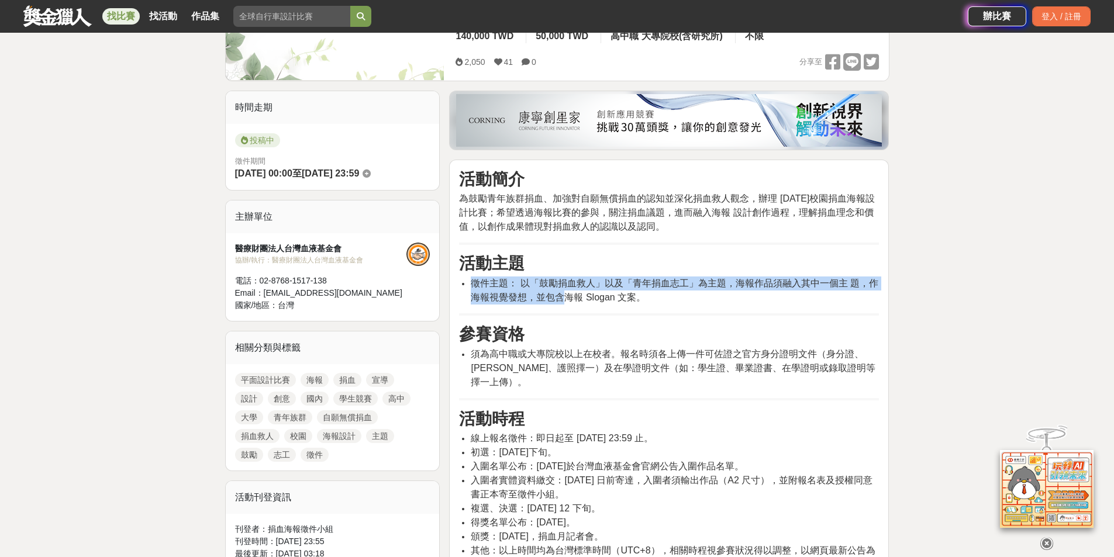
drag, startPoint x: 473, startPoint y: 284, endPoint x: 567, endPoint y: 298, distance: 95.2
click at [565, 299] on span "徵件主題： 以「鼓勵捐血救人」以及「青年捐血志工」為主題，海報作品須融入其中一個主 題，作海報視覺發想，並包含海報 Slogan 文案。" at bounding box center [675, 290] width 408 height 24
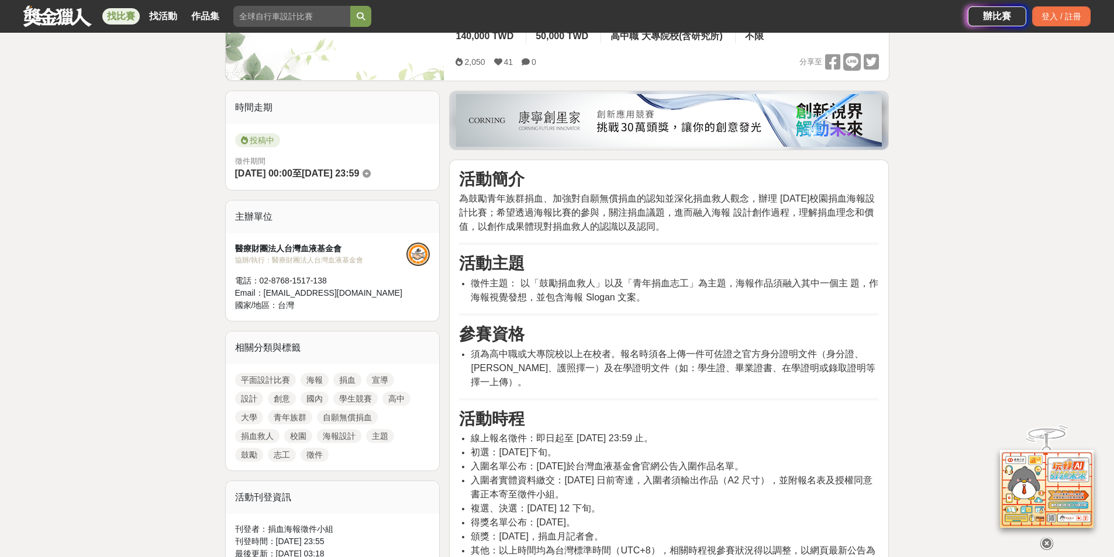
click at [624, 301] on span "徵件主題： 以「鼓勵捐血救人」以及「青年捐血志工」為主題，海報作品須融入其中一個主 題，作海報視覺發想，並包含海報 Slogan 文案。" at bounding box center [675, 290] width 408 height 24
drag, startPoint x: 519, startPoint y: 282, endPoint x: 705, endPoint y: 285, distance: 186.0
click at [705, 285] on span "徵件主題： 以「鼓勵捐血救人」以及「青年捐血志工」為主題，海報作品須融入其中一個主 題，作海報視覺發想，並包含海報 Slogan 文案。" at bounding box center [675, 290] width 408 height 24
click at [571, 299] on span "徵件主題： 以「鼓勵捐血救人」以及「青年捐血志工」為主題，海報作品須融入其中一個主 題，作海報視覺發想，並包含海報 Slogan 文案。" at bounding box center [675, 290] width 408 height 24
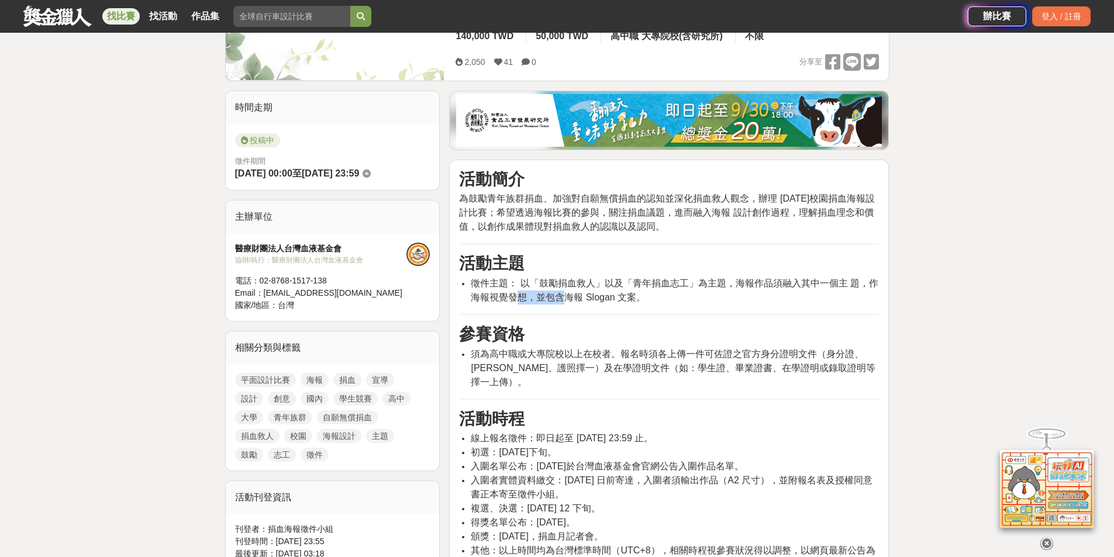
drag, startPoint x: 527, startPoint y: 298, endPoint x: 564, endPoint y: 297, distance: 37.4
click at [564, 297] on span "徵件主題： 以「鼓勵捐血救人」以及「青年捐血志工」為主題，海報作品須融入其中一個主 題，作海報視覺發想，並包含海報 Slogan 文案。" at bounding box center [675, 290] width 408 height 24
click at [569, 302] on span "徵件主題： 以「鼓勵捐血救人」以及「青年捐血志工」為主題，海報作品須融入其中一個主 題，作海報視覺發想，並包含海報 Slogan 文案。" at bounding box center [675, 290] width 408 height 24
drag, startPoint x: 540, startPoint y: 299, endPoint x: 615, endPoint y: 299, distance: 74.9
click at [615, 299] on span "徵件主題： 以「鼓勵捐血救人」以及「青年捐血志工」為主題，海報作品須融入其中一個主 題，作海報視覺發想，並包含海報 Slogan 文案。" at bounding box center [675, 290] width 408 height 24
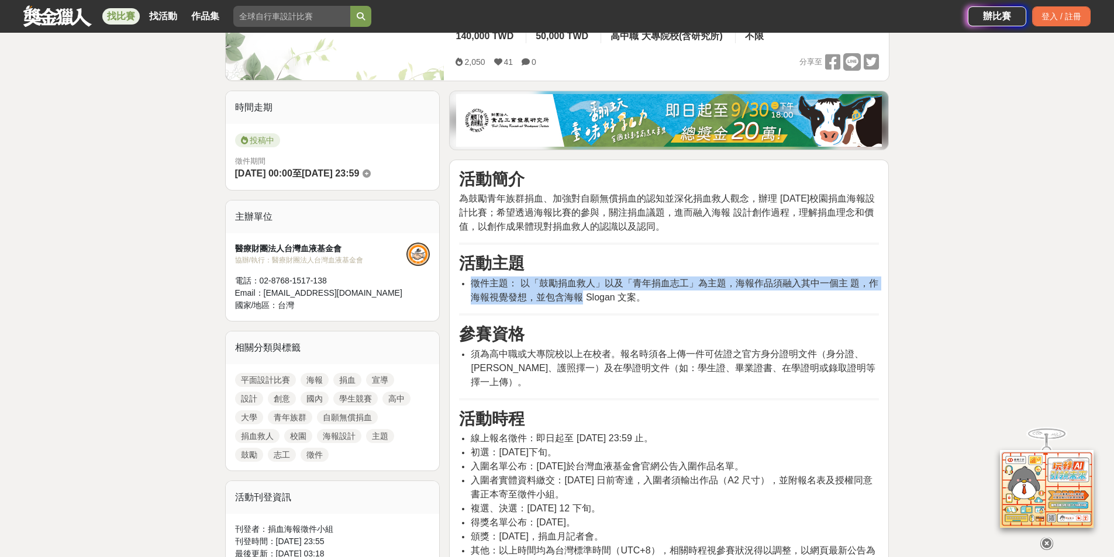
drag, startPoint x: 580, startPoint y: 302, endPoint x: 751, endPoint y: 309, distance: 170.9
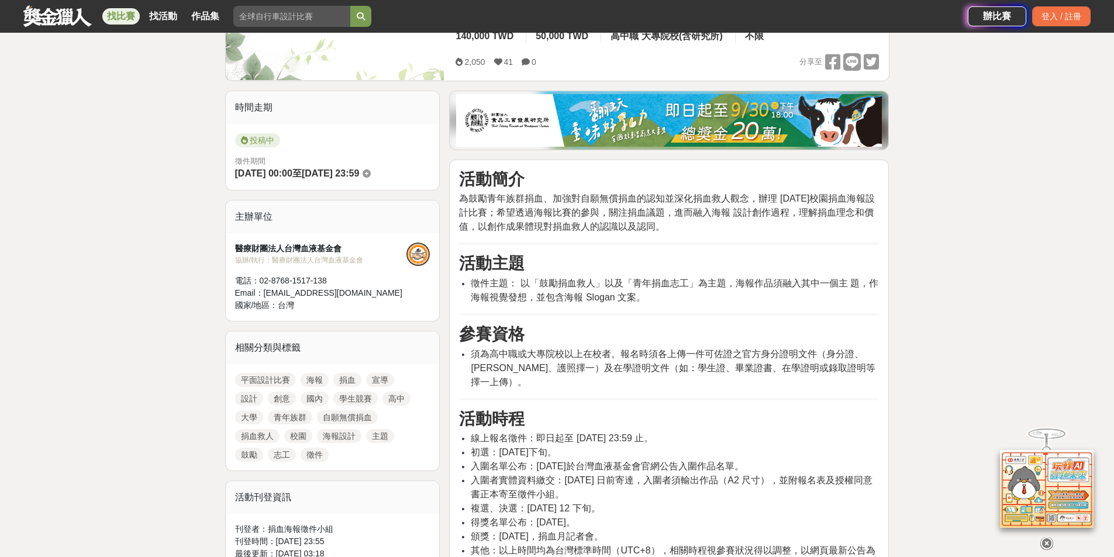
drag, startPoint x: 470, startPoint y: 196, endPoint x: 863, endPoint y: 199, distance: 393.6
click at [863, 199] on span "為鼓勵青年族群捐血、加強對自願無償捐血的認知並深化捐血救人觀念，辦理 114 年校園捐血海報設計比賽；希望透過海報比賽的參與，關注捐血議題，進而融入海報 設計…" at bounding box center [667, 213] width 416 height 38
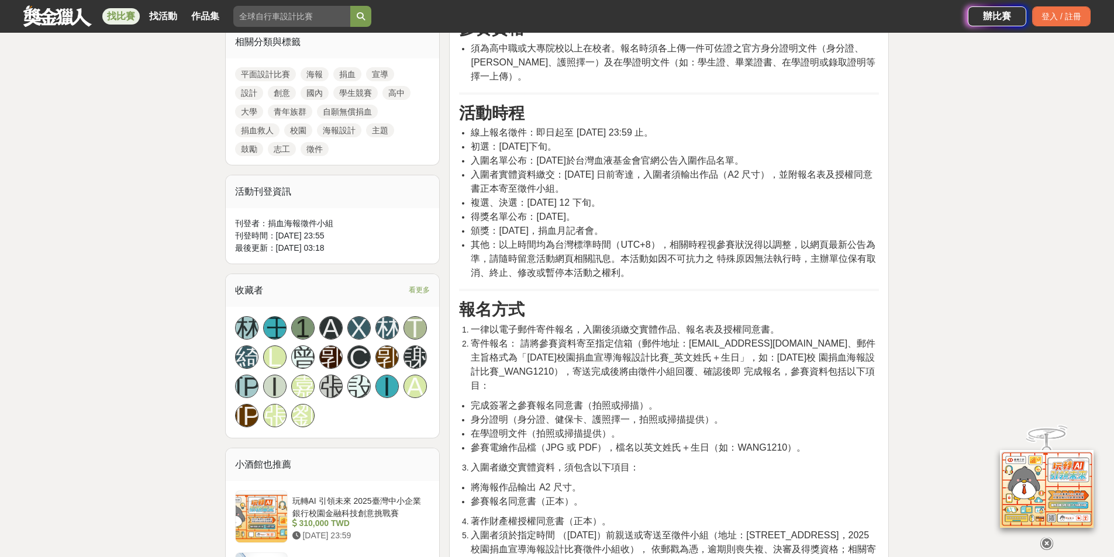
scroll to position [585, 0]
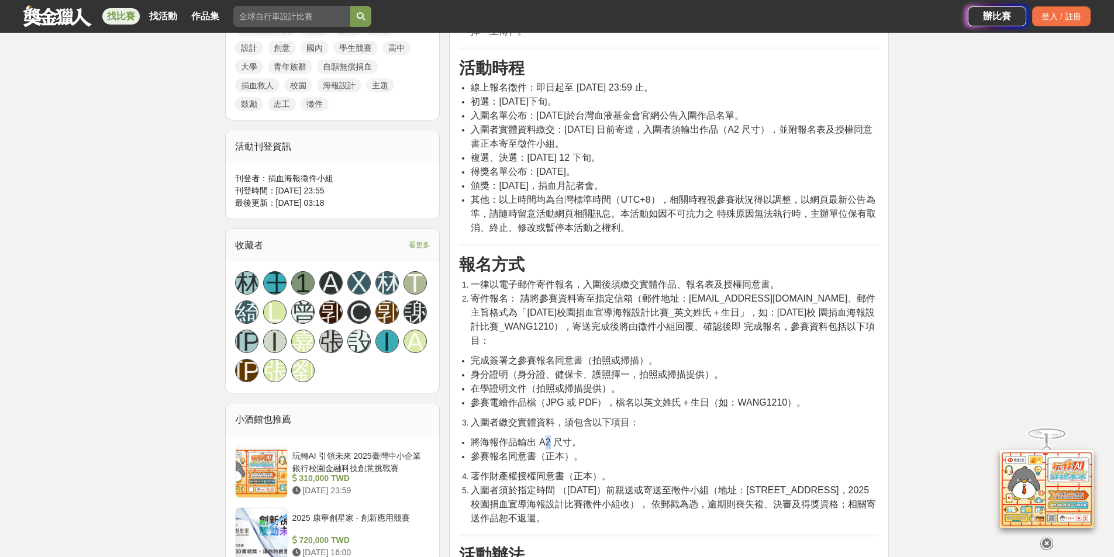
click at [551, 437] on span "將海報作品輸出 A2 尺寸。" at bounding box center [526, 442] width 110 height 10
click at [637, 398] on span "參賽電繪作品檔（JPG 或 PDF），檔名以英文姓氏＋生日（如：WANG1210）。" at bounding box center [638, 403] width 335 height 10
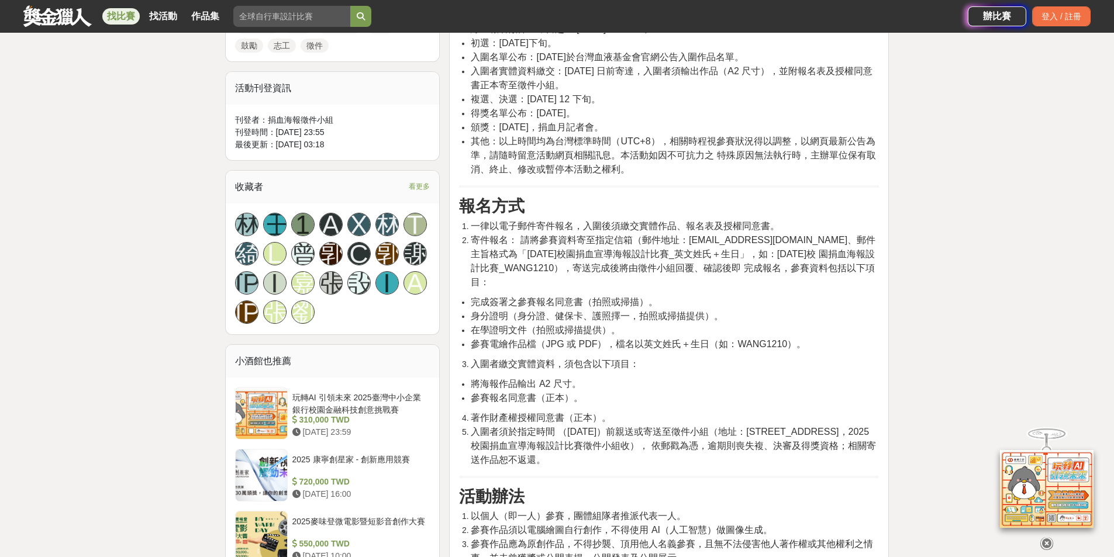
scroll to position [702, 0]
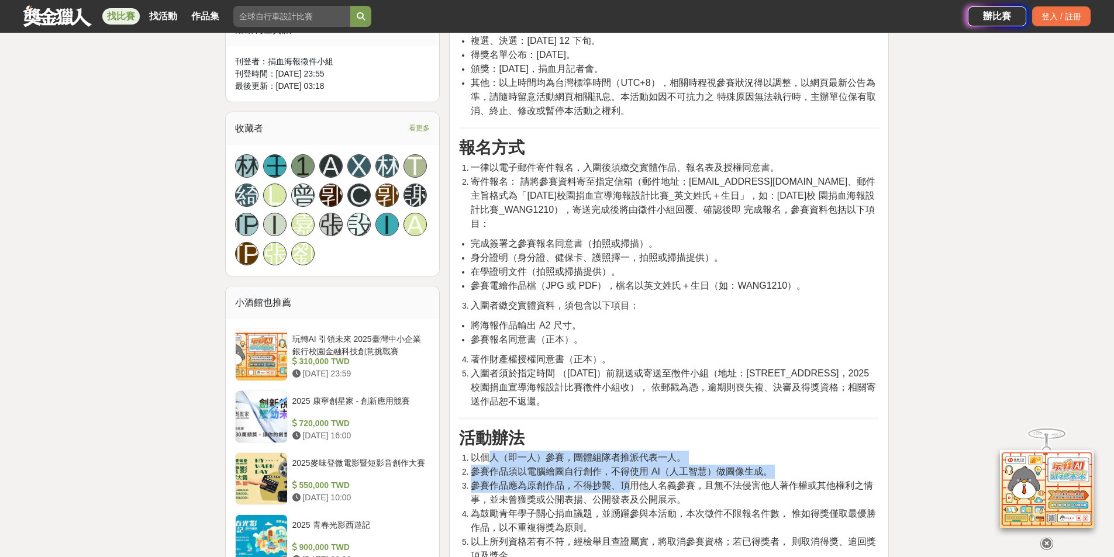
drag, startPoint x: 489, startPoint y: 433, endPoint x: 631, endPoint y: 456, distance: 143.3
click at [631, 456] on ol "以個人（即一人）參賽，團體組隊者推派代表一人。 參賽作品須以電腦繪圖自行創作，不得使用 AI（人工智慧）做圖像生成。 參賽作品應為原創作品，不得抄襲、頂用他人…" at bounding box center [669, 507] width 420 height 112
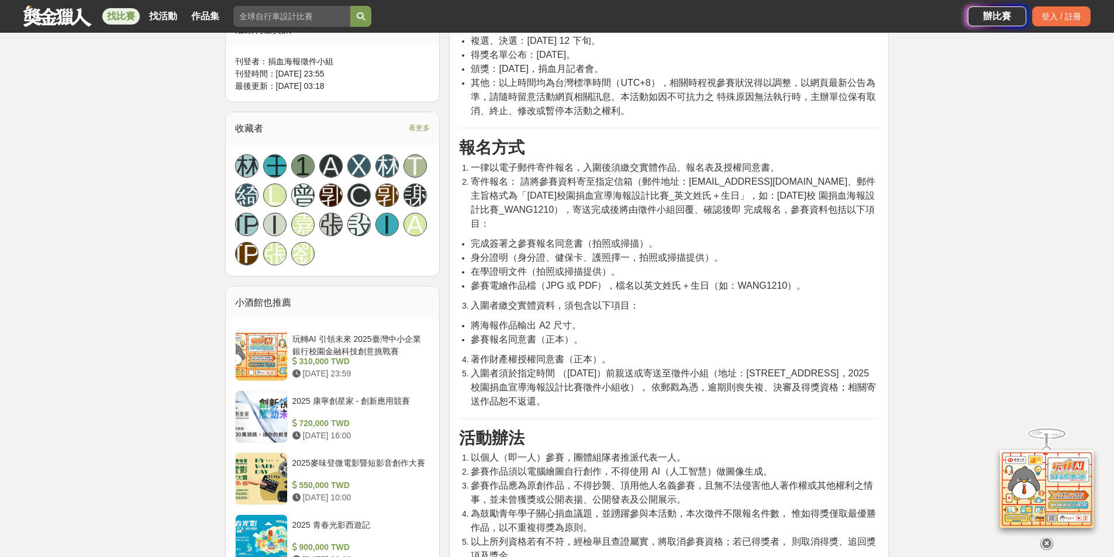
click at [636, 481] on span "參賽作品應為原創作品，不得抄襲、頂用他人名義參賽，且無不法侵害他人著作權或其他權利之情事，並未曾獲獎或公開表揚、公開發表及公開展示。" at bounding box center [672, 493] width 402 height 24
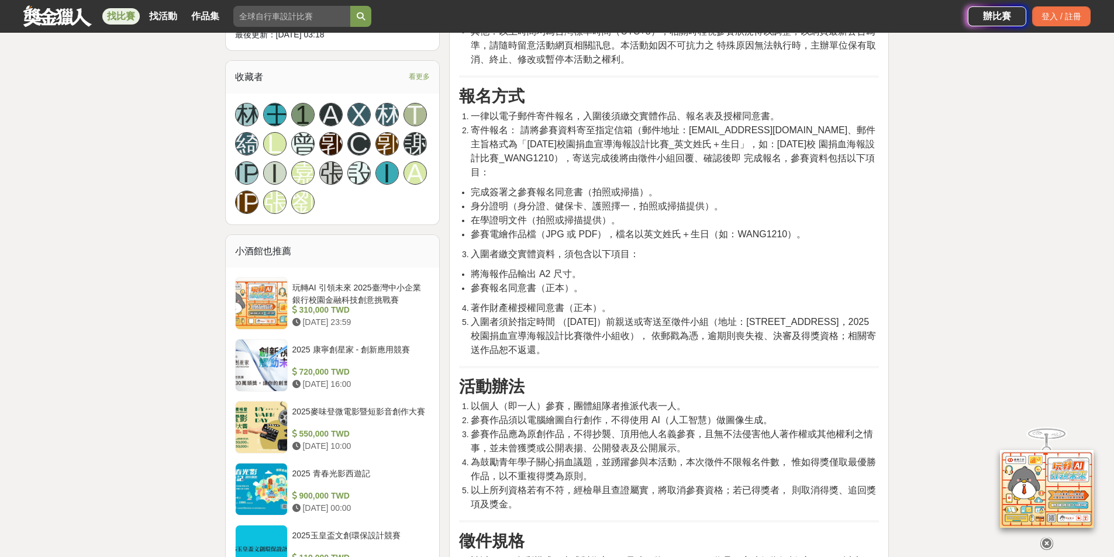
scroll to position [819, 0]
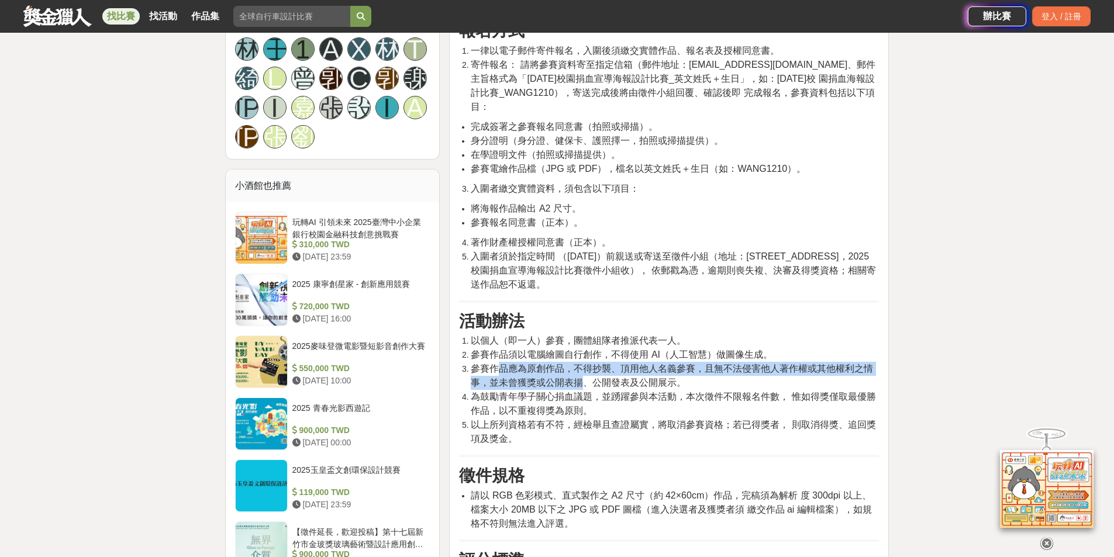
drag, startPoint x: 502, startPoint y: 344, endPoint x: 584, endPoint y: 354, distance: 82.5
click at [584, 364] on span "參賽作品應為原創作品，不得抄襲、頂用他人名義參賽，且無不法侵害他人著作權或其他權利之情事，並未曾獲獎或公開表揚、公開發表及公開展示。" at bounding box center [672, 376] width 402 height 24
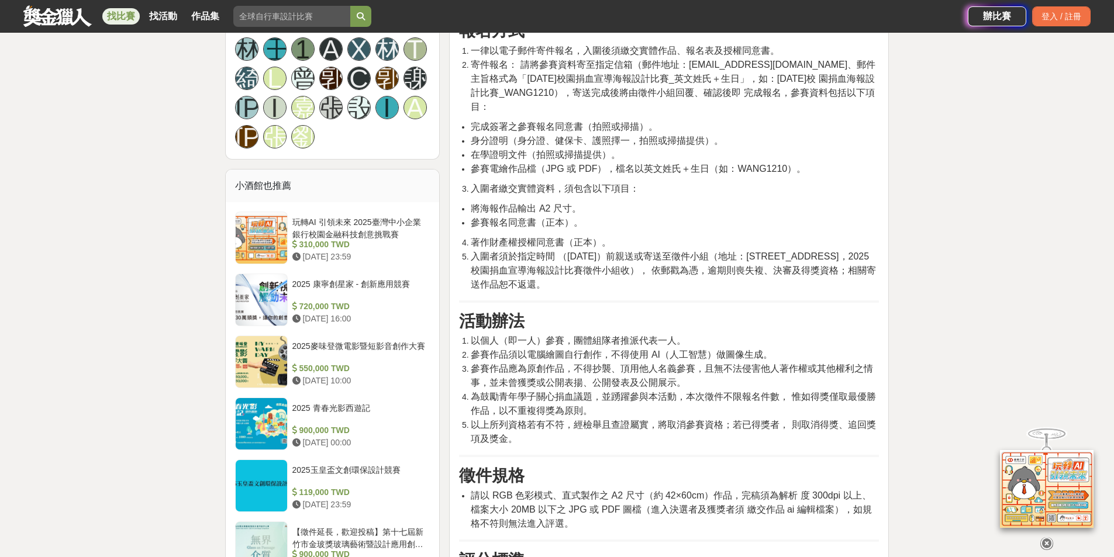
click at [560, 392] on span "為鼓勵青年學子關心捐血議題，並踴躍參與本活動，本次徵件不限報名件數， 惟如得獎僅取最優勝作品，以不重複得獎為原則。" at bounding box center [673, 404] width 405 height 24
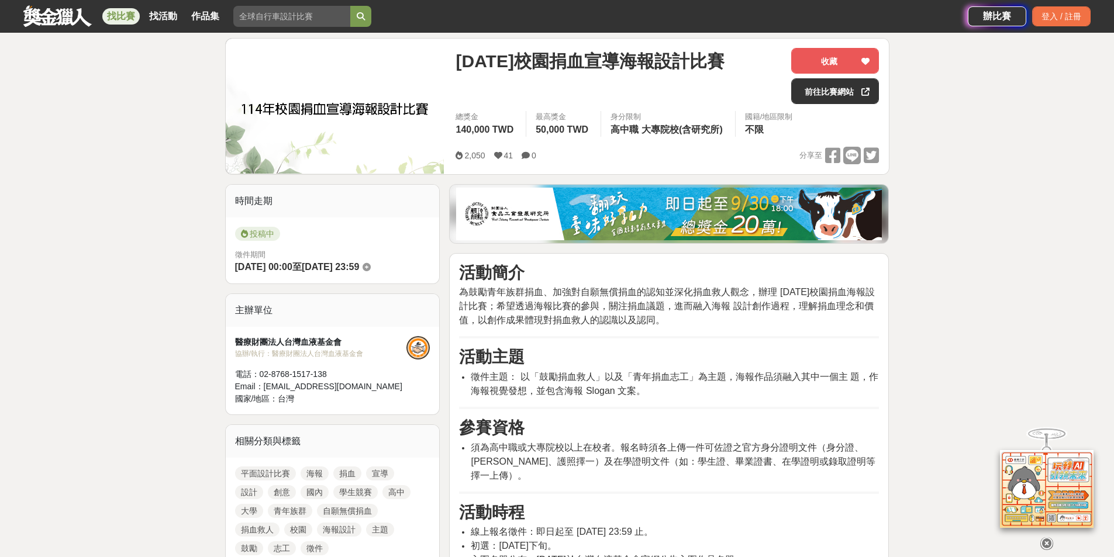
scroll to position [117, 0]
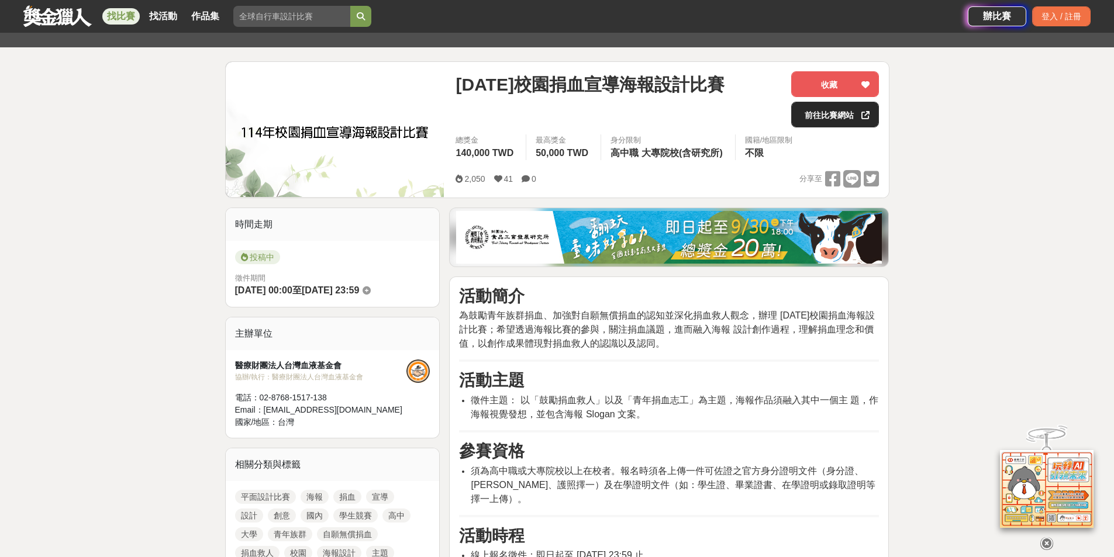
click at [834, 116] on link "前往比賽網站" at bounding box center [835, 115] width 88 height 26
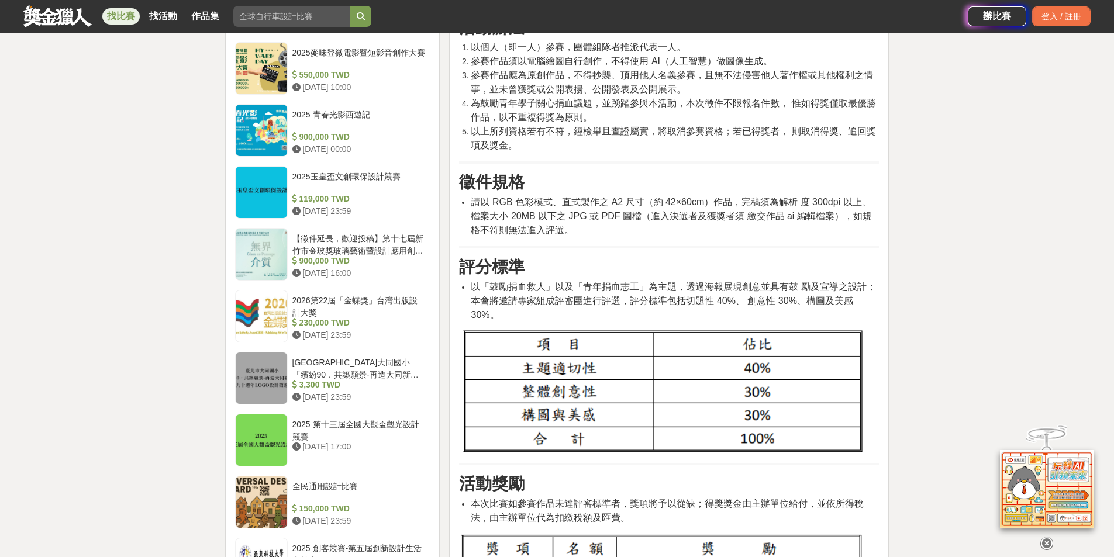
scroll to position [1170, 0]
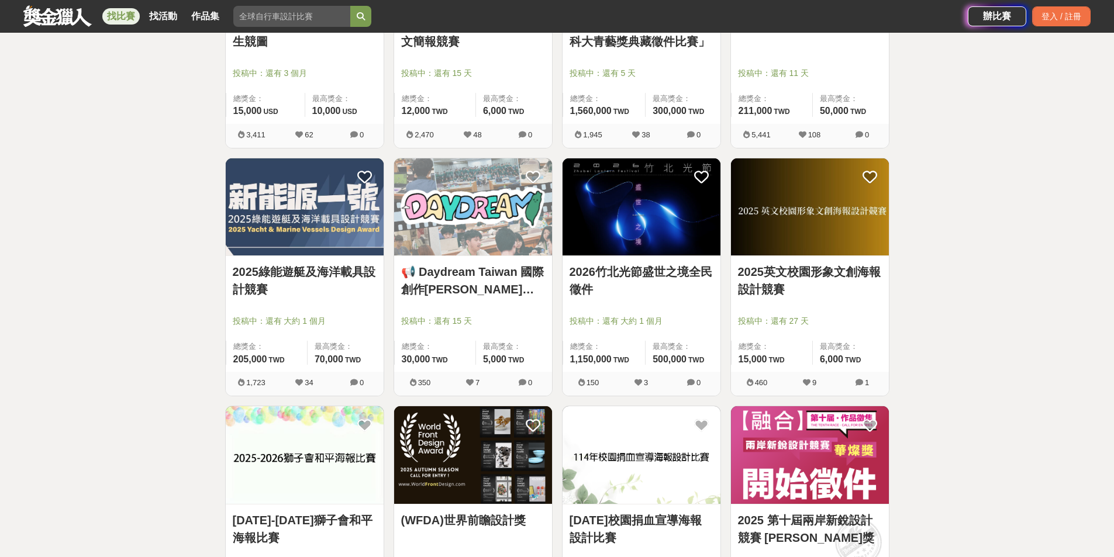
scroll to position [345, 0]
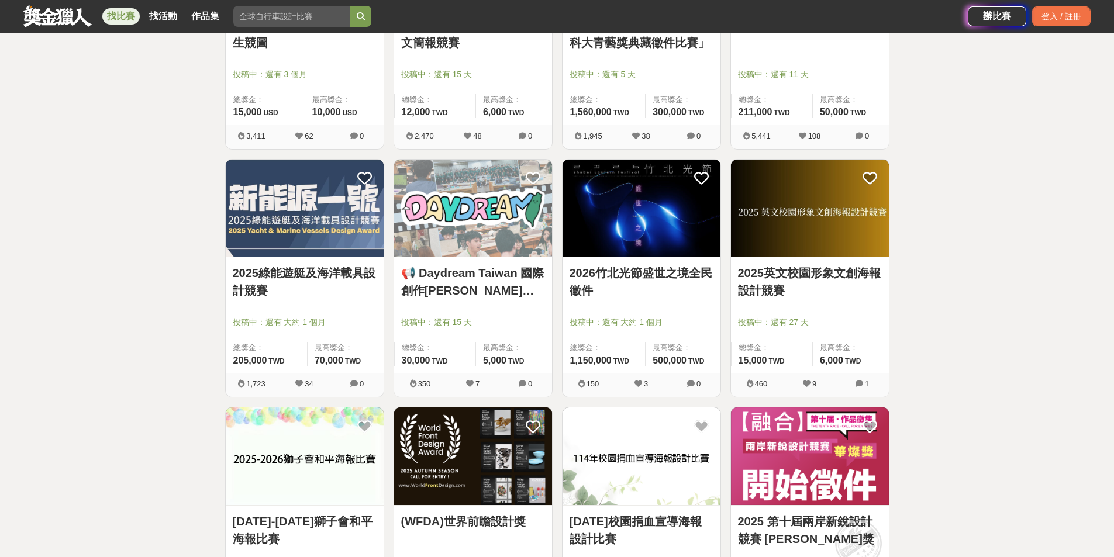
click at [342, 510] on div "2025-2026獅子會和平海報比賽 投稿中：還有 2 個月 總獎金： 20,000 20,000 TWD 最高獎金： 2,000 TWD" at bounding box center [305, 564] width 158 height 116
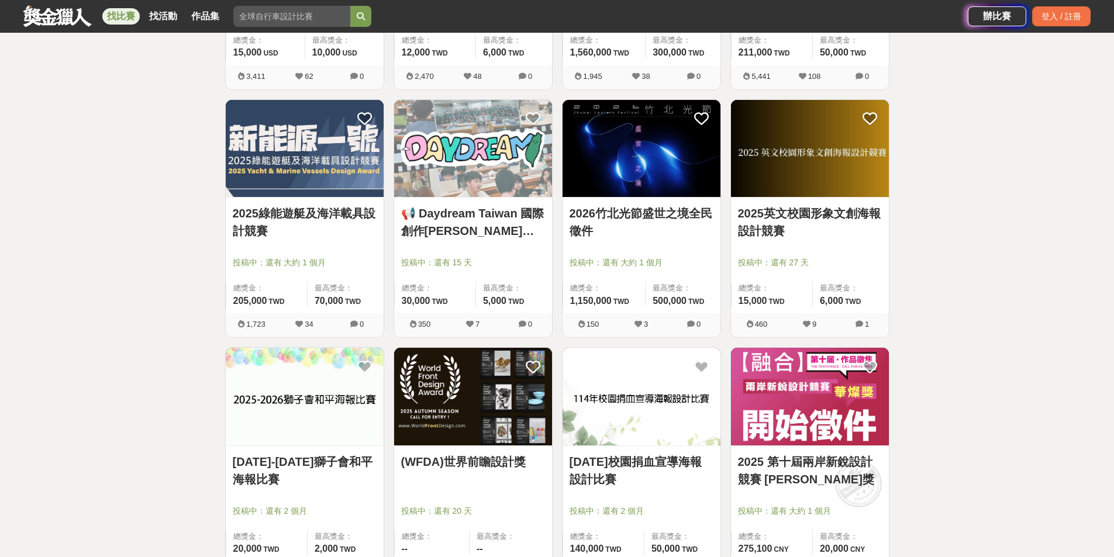
scroll to position [462, 0]
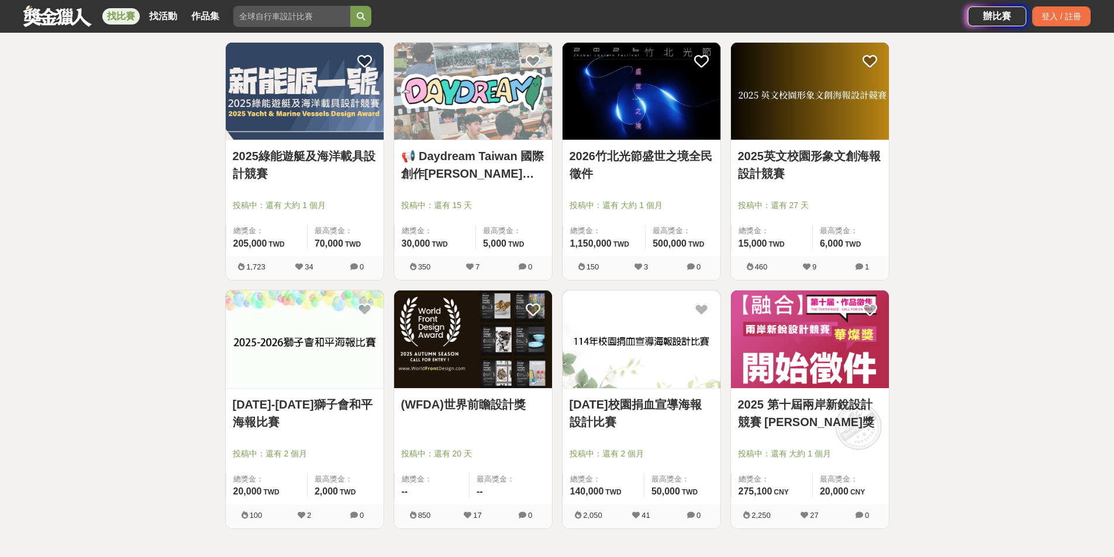
click at [294, 406] on link "2025-2026獅子會和平海報比賽" at bounding box center [305, 413] width 144 height 35
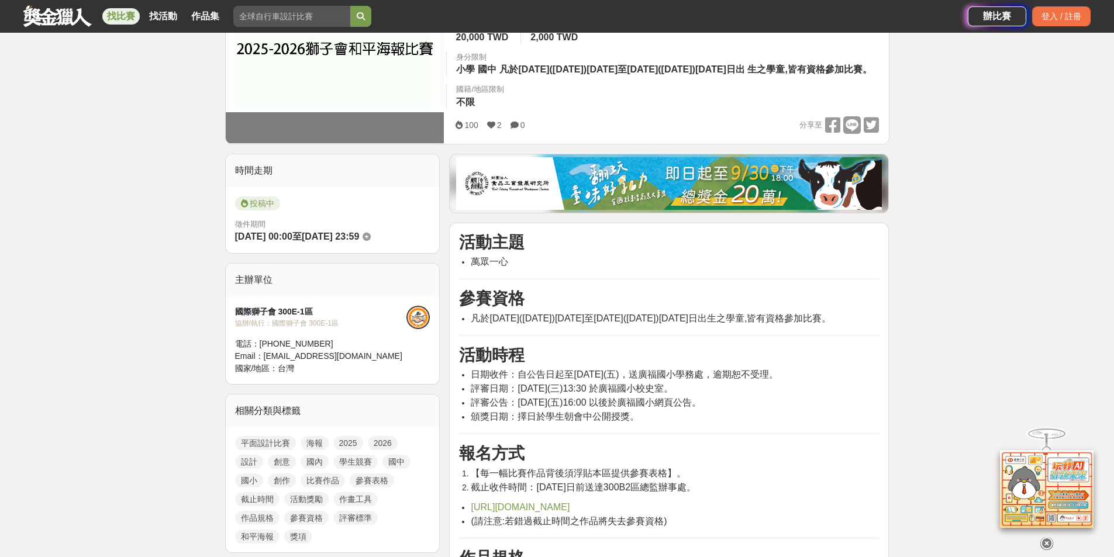
scroll to position [234, 0]
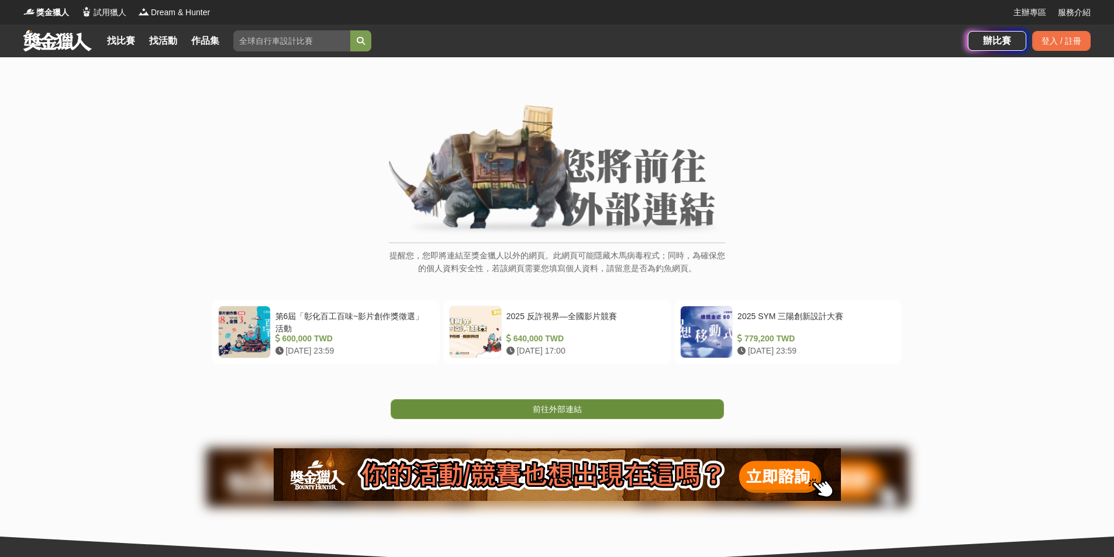
click at [478, 409] on link "前往外部連結" at bounding box center [557, 409] width 333 height 20
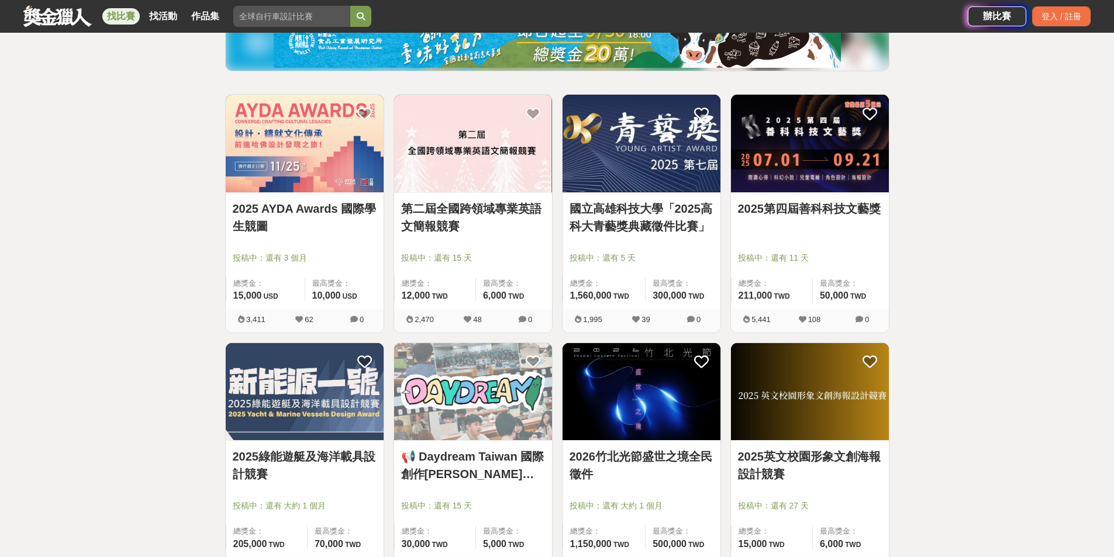
scroll to position [175, 0]
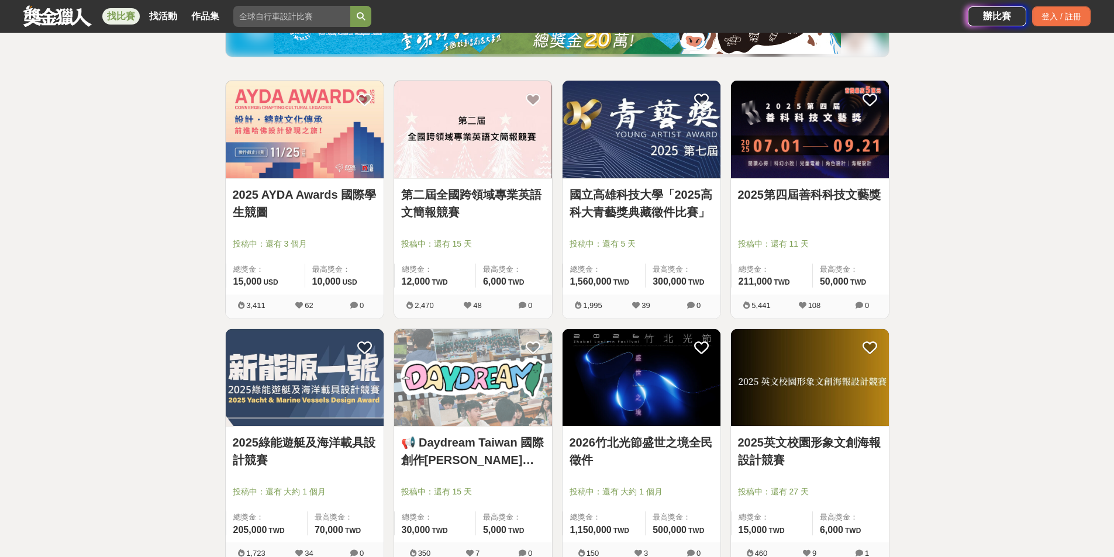
click at [522, 205] on link "第二屆全國跨領域專業英語文簡報競賽" at bounding box center [473, 203] width 144 height 35
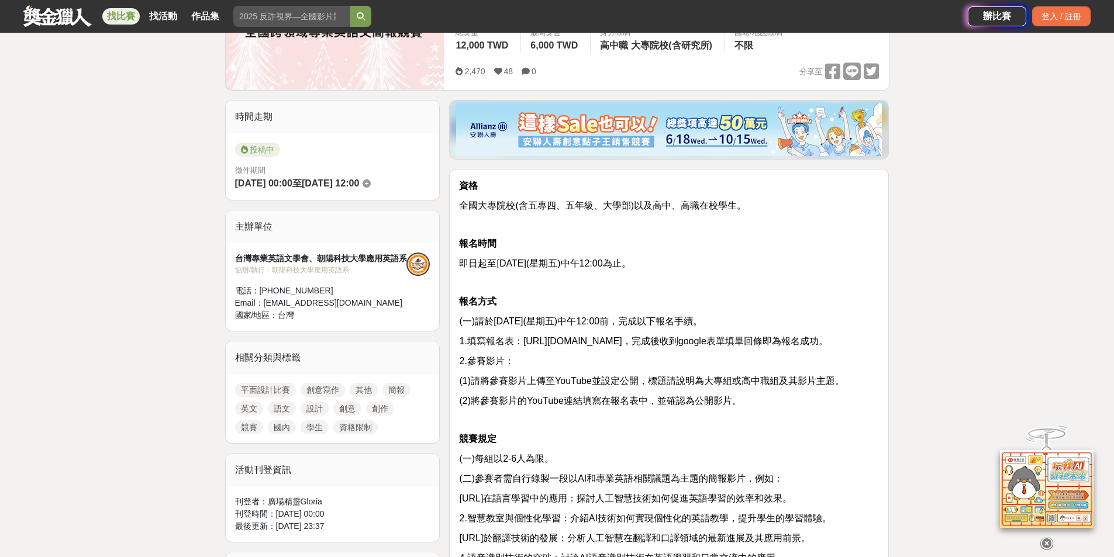
scroll to position [234, 0]
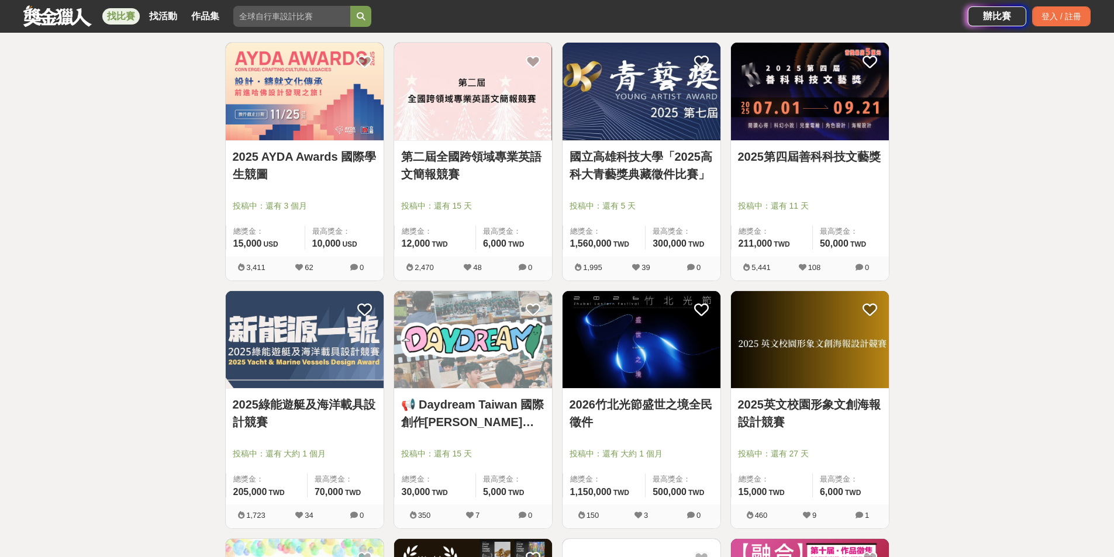
scroll to position [234, 0]
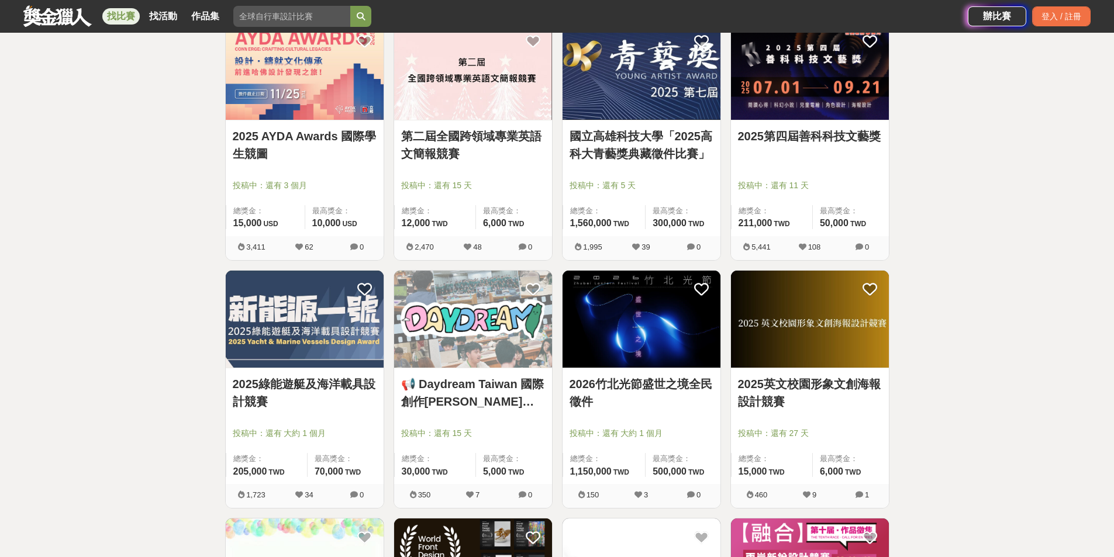
click at [317, 386] on link "2025綠能遊艇及海洋載具設計競賽" at bounding box center [305, 392] width 144 height 35
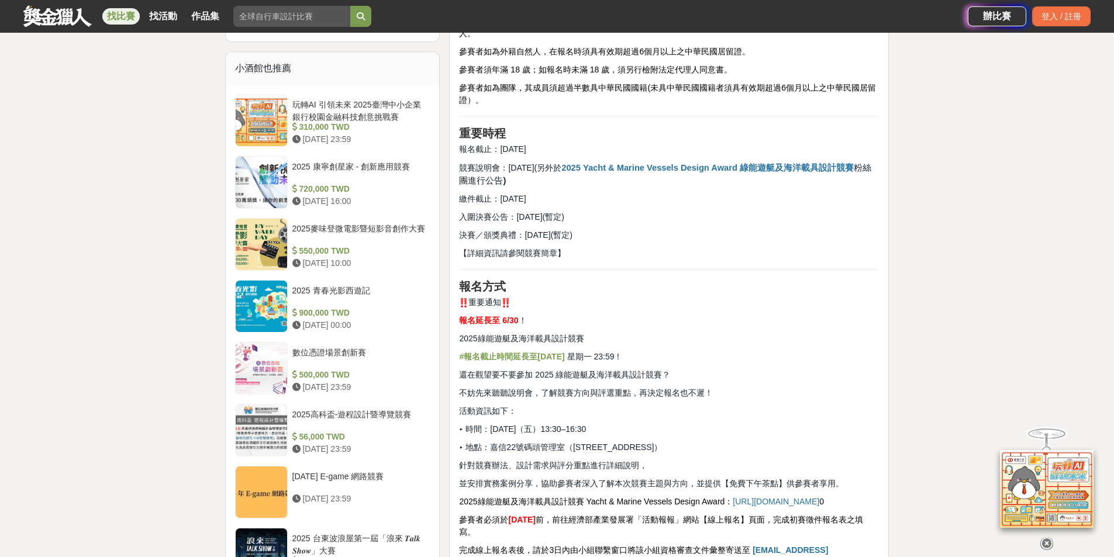
scroll to position [936, 0]
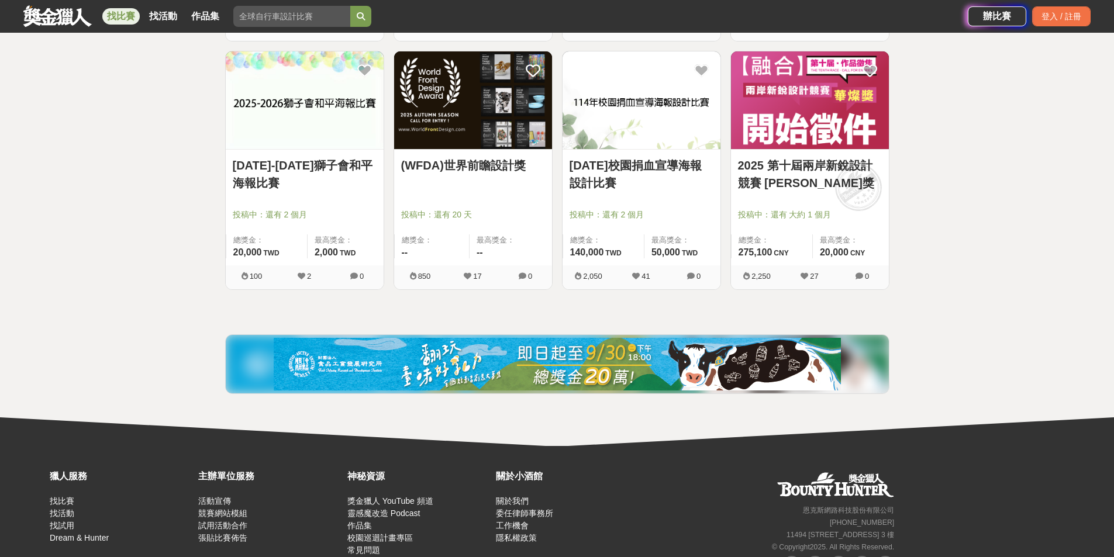
scroll to position [702, 0]
click at [691, 206] on div "114年校園捐血宣導海報設計比賽 投稿中：還有 2 個月 總獎金： 140,000 140,000 TWD 最高獎金： 50,000 TWD" at bounding box center [642, 207] width 158 height 116
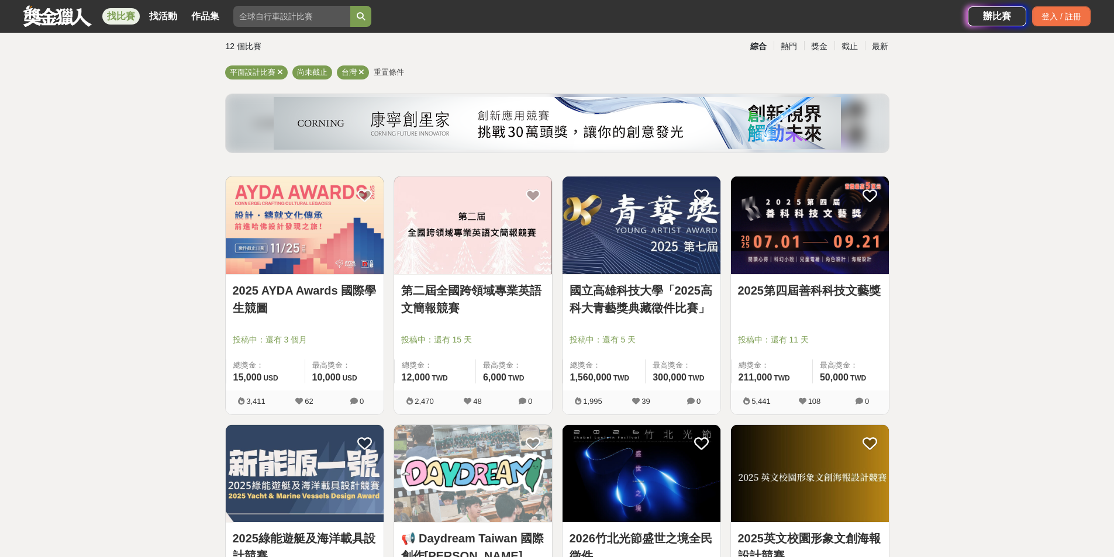
scroll to position [58, 0]
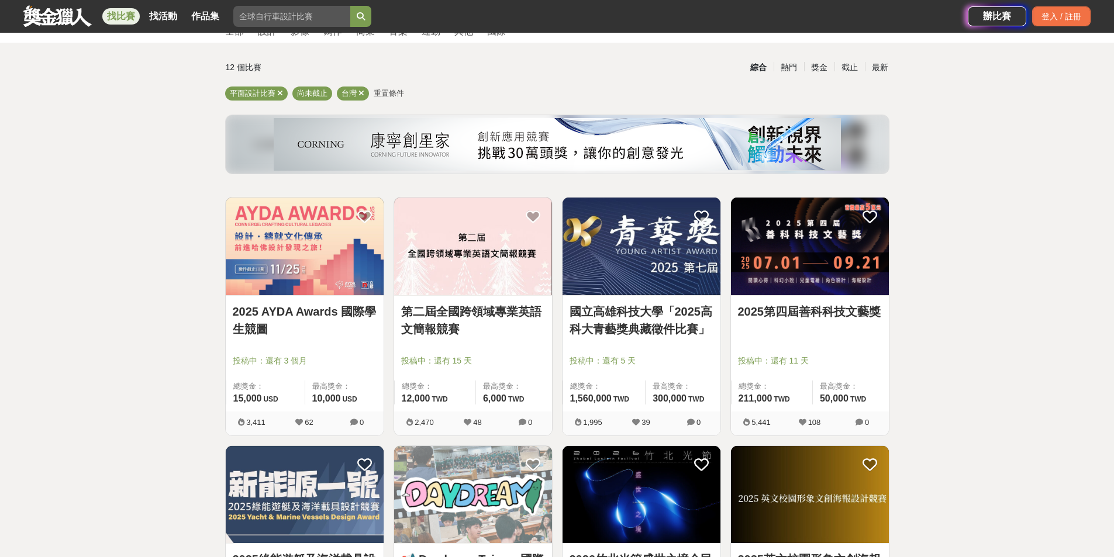
click at [269, 317] on link "2025 AYDA Awards 國際學生競圖" at bounding box center [305, 320] width 144 height 35
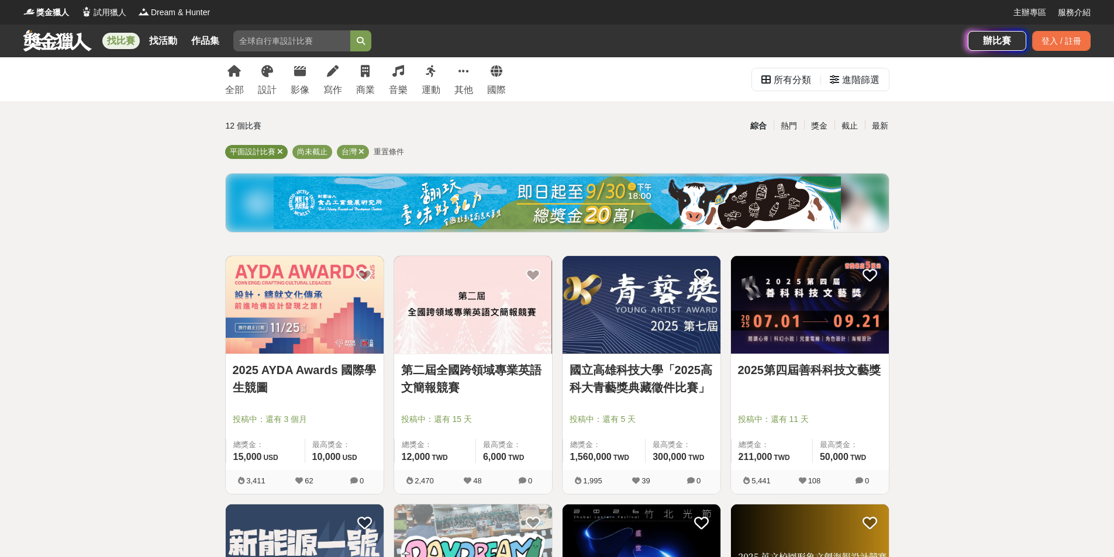
click at [249, 152] on span "平面設計比賽" at bounding box center [253, 151] width 46 height 9
click at [273, 82] on link "設計" at bounding box center [267, 79] width 19 height 44
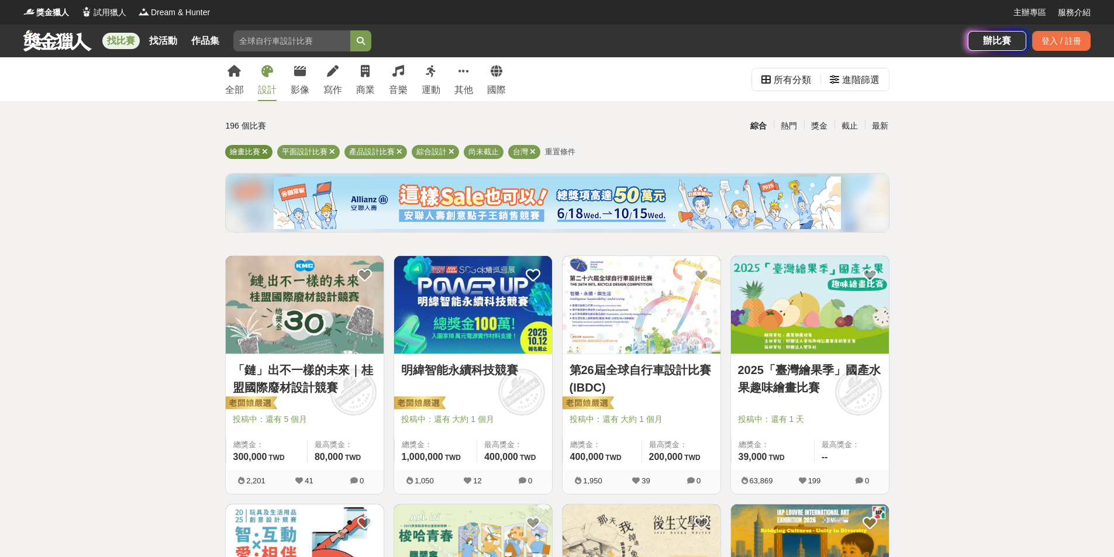
click at [262, 149] on icon at bounding box center [265, 152] width 6 height 8
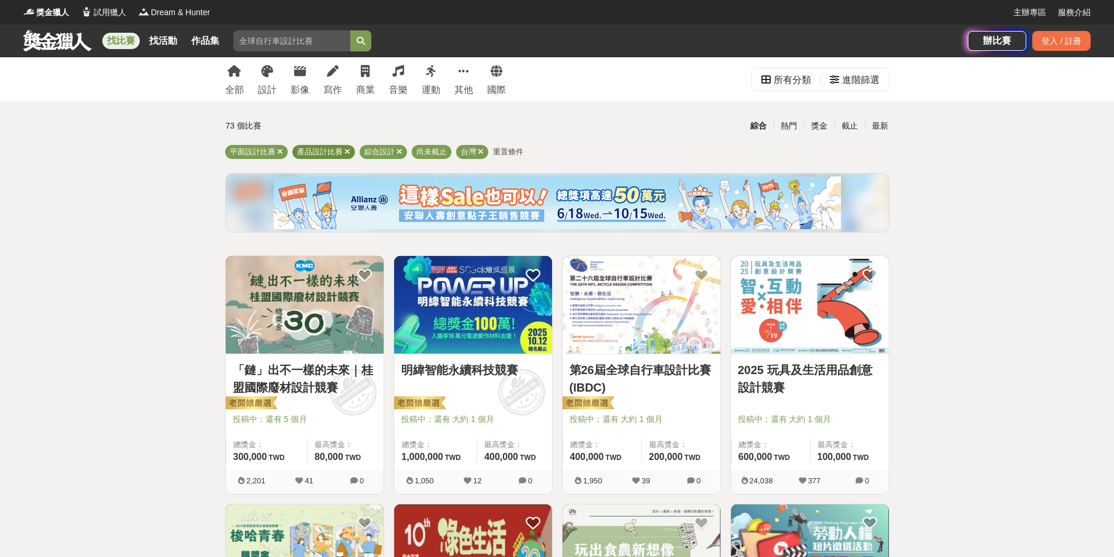
click at [353, 151] on div "產品設計比賽" at bounding box center [323, 152] width 63 height 14
click at [349, 149] on icon at bounding box center [347, 152] width 6 height 8
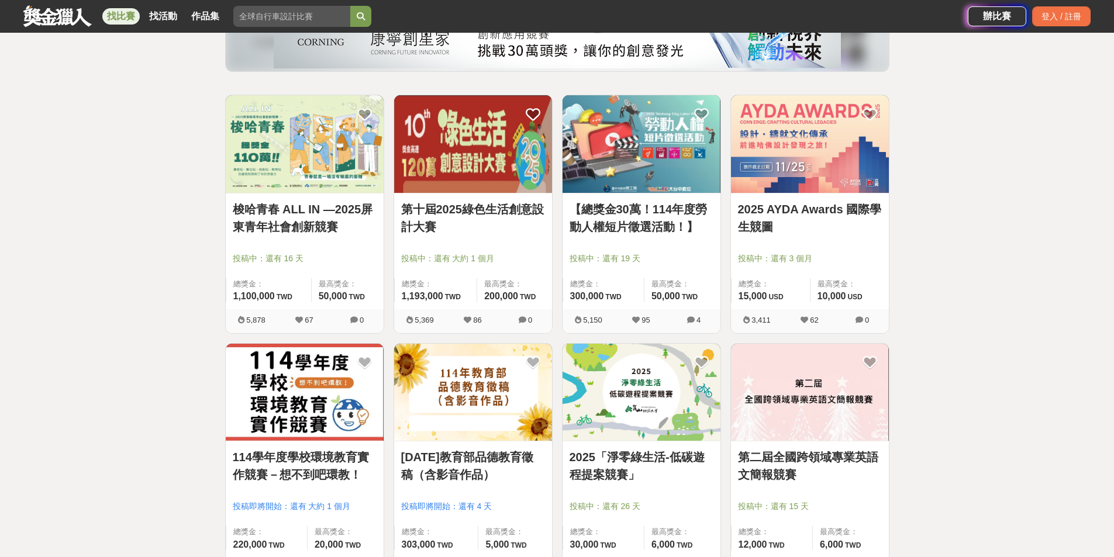
scroll to position [234, 0]
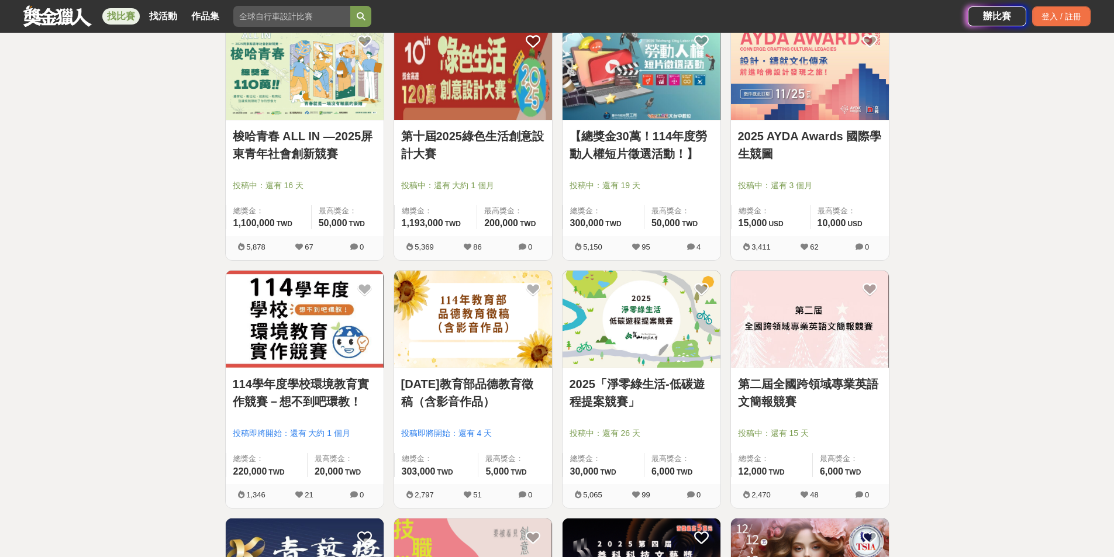
click at [661, 405] on link "2025「淨零綠生活-低碳遊程提案競賽」" at bounding box center [642, 392] width 144 height 35
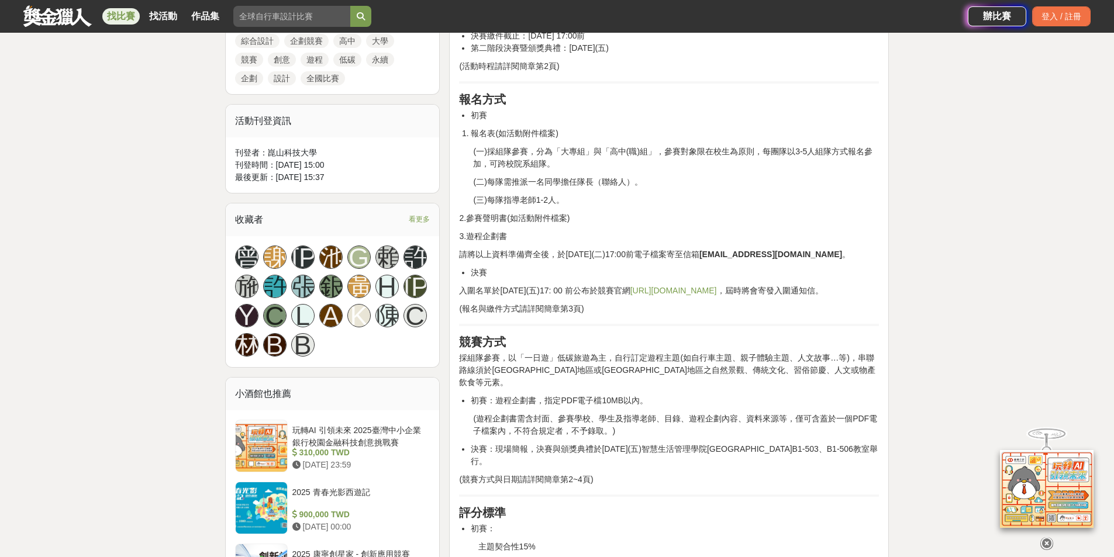
scroll to position [585, 0]
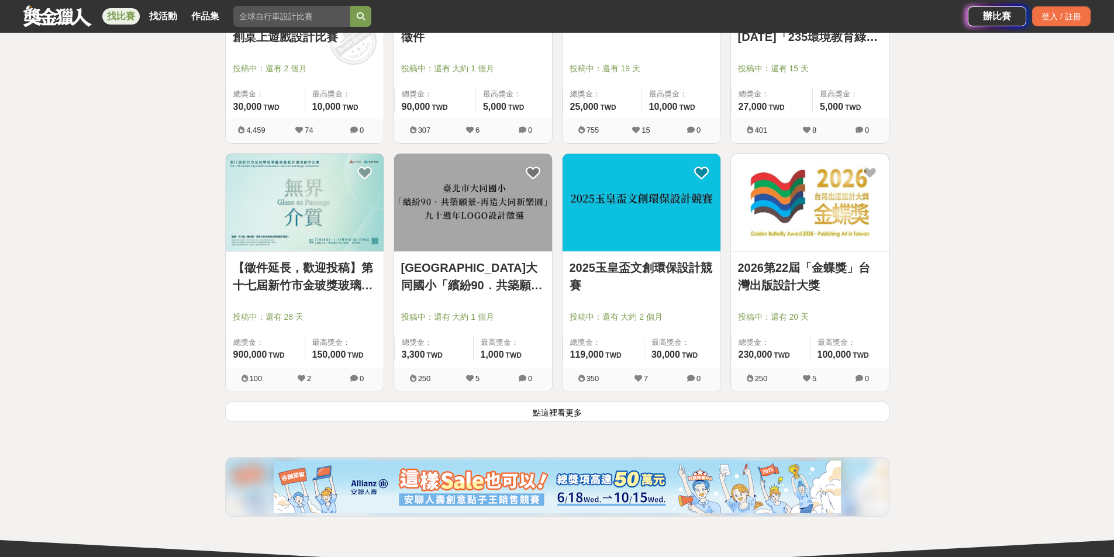
scroll to position [1345, 0]
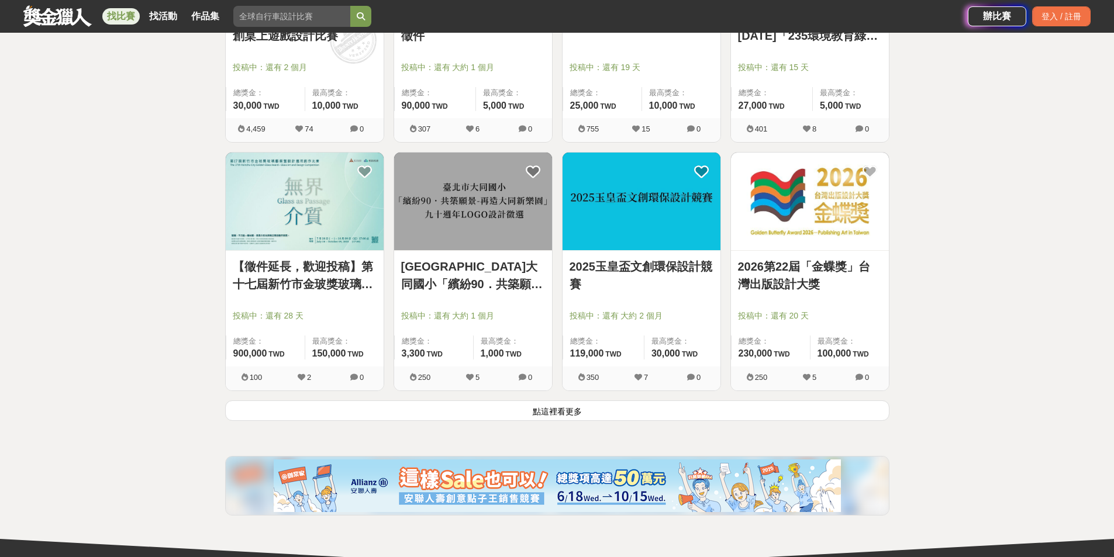
click at [687, 412] on button "點這裡看更多" at bounding box center [557, 411] width 664 height 20
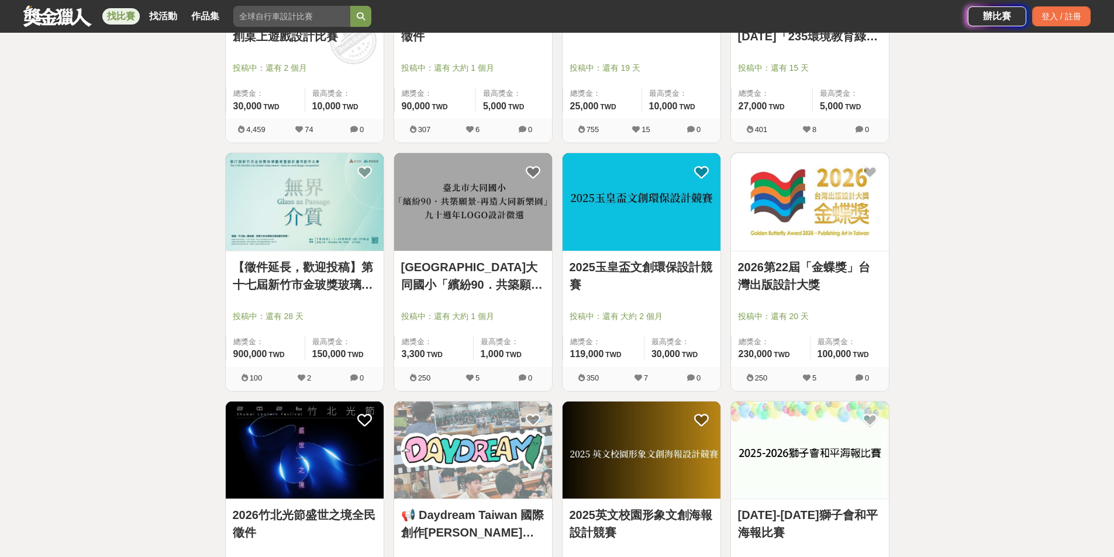
scroll to position [1345, 0]
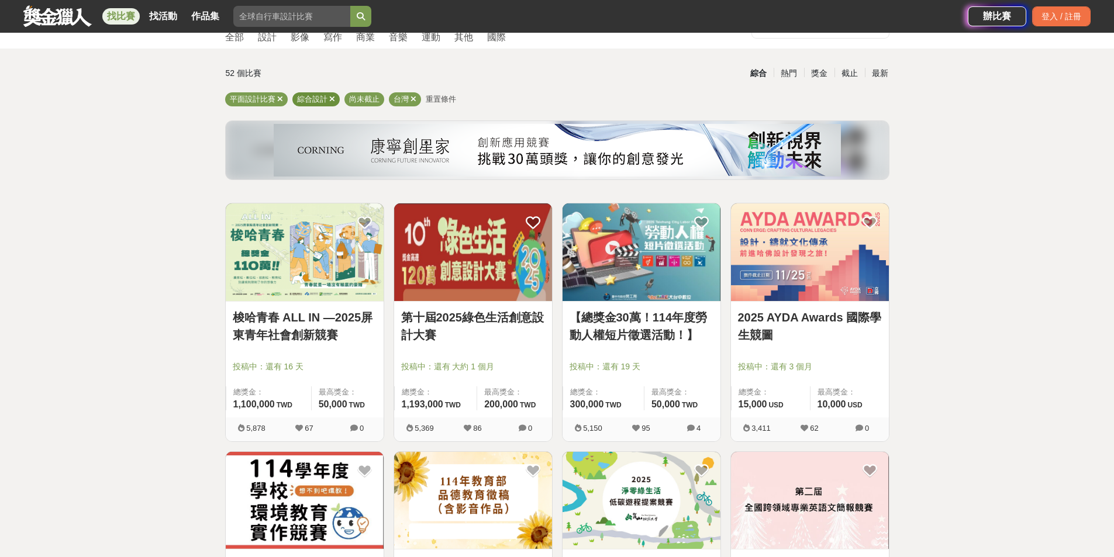
click at [331, 99] on icon at bounding box center [332, 99] width 6 height 8
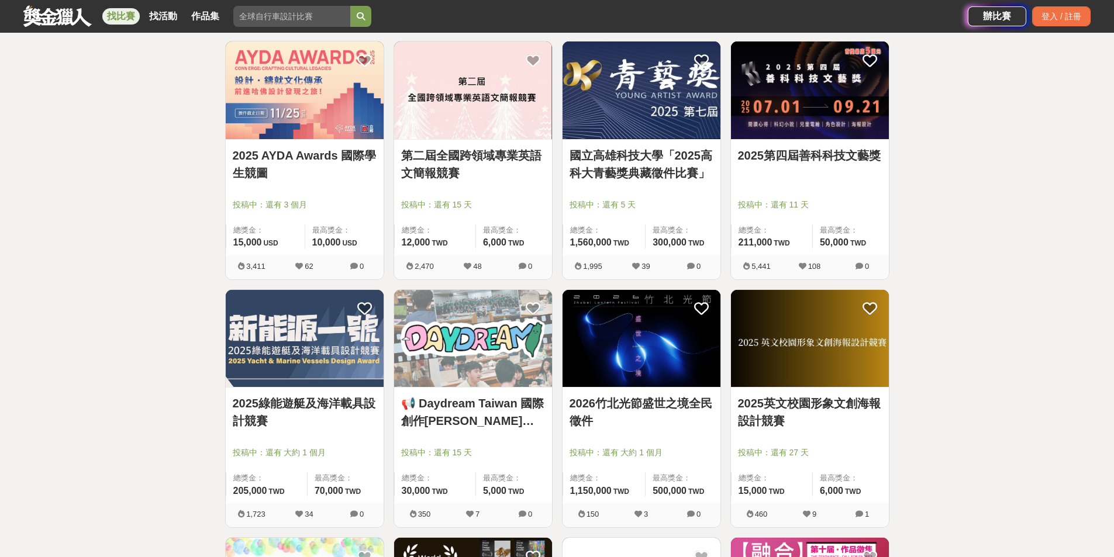
scroll to position [287, 0]
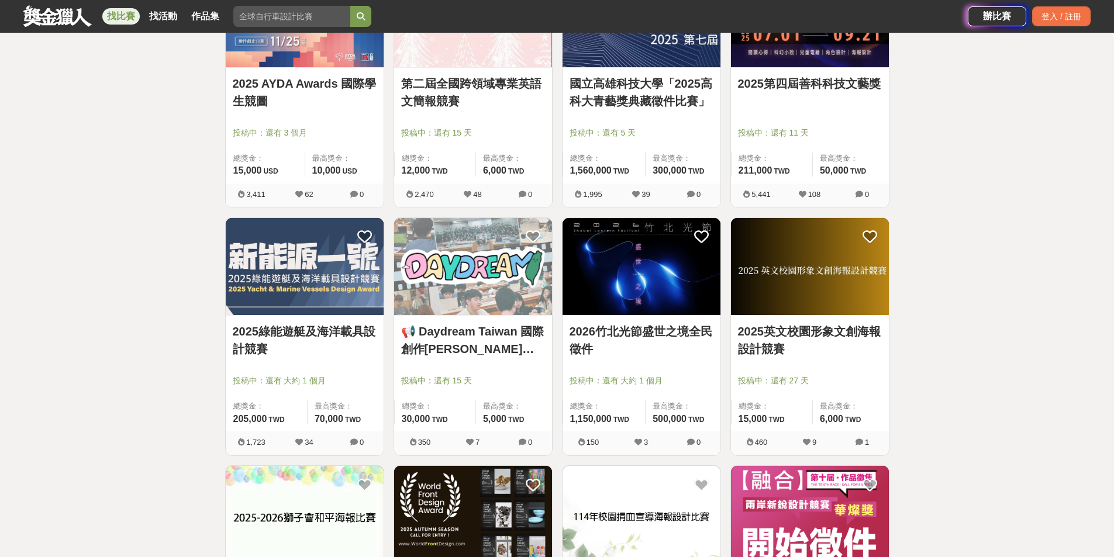
click at [283, 346] on link "2025綠能遊艇及海洋載具設計競賽" at bounding box center [305, 340] width 144 height 35
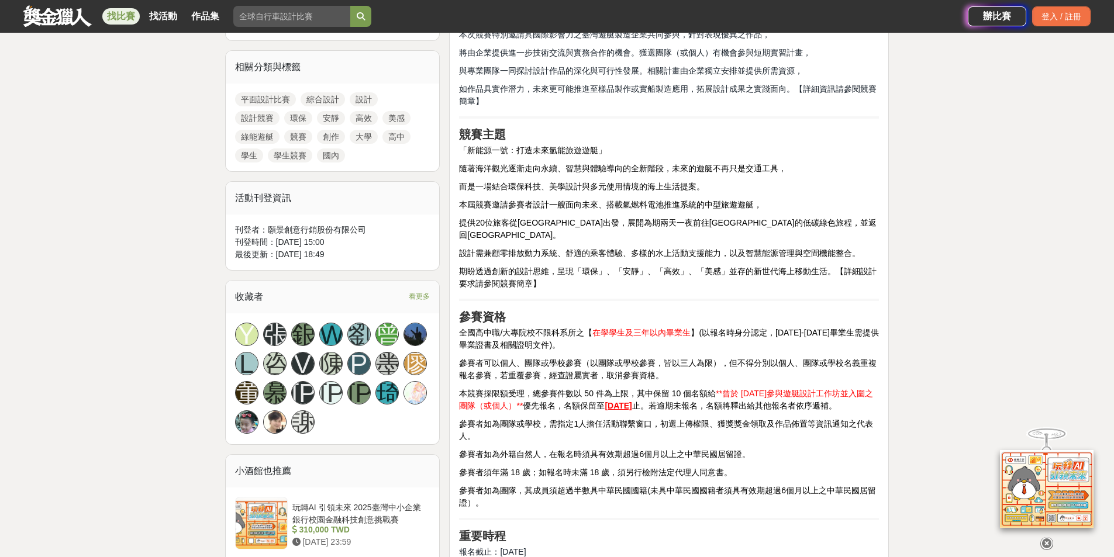
scroll to position [526, 0]
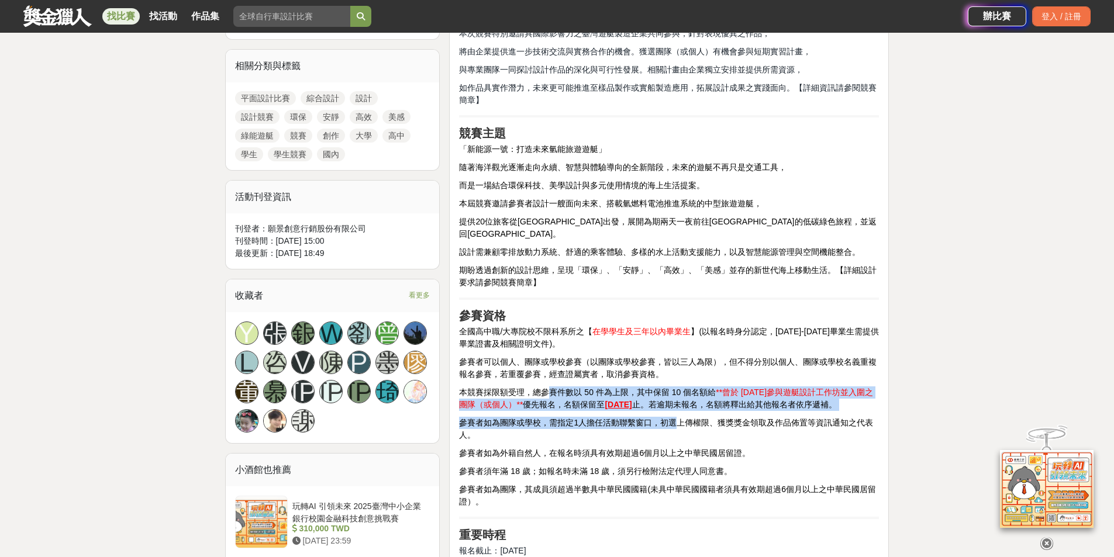
drag, startPoint x: 547, startPoint y: 383, endPoint x: 680, endPoint y: 400, distance: 133.8
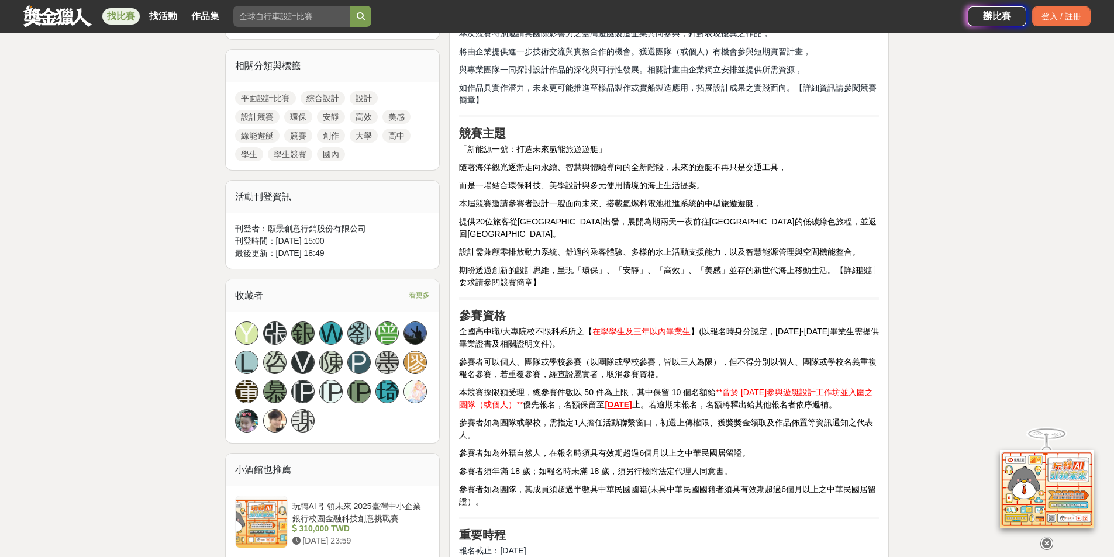
click at [689, 418] on span "參賽者如為團隊或學校，需指定1人擔任活動聯繫窗口，初選上傳權限、獲獎獎金領取及作品佈置等資訊通知之代表人。" at bounding box center [666, 429] width 414 height 22
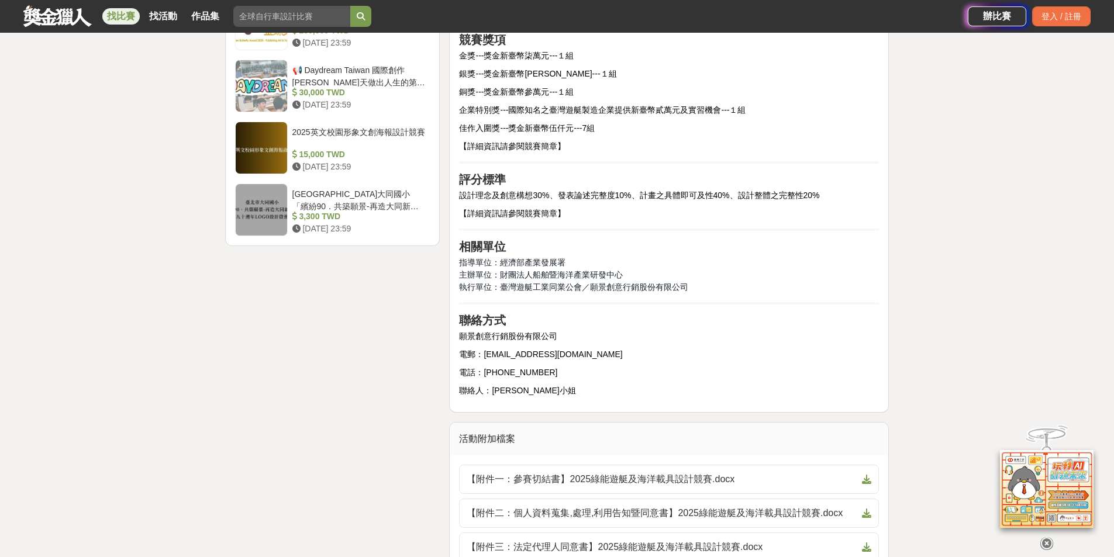
scroll to position [1637, 0]
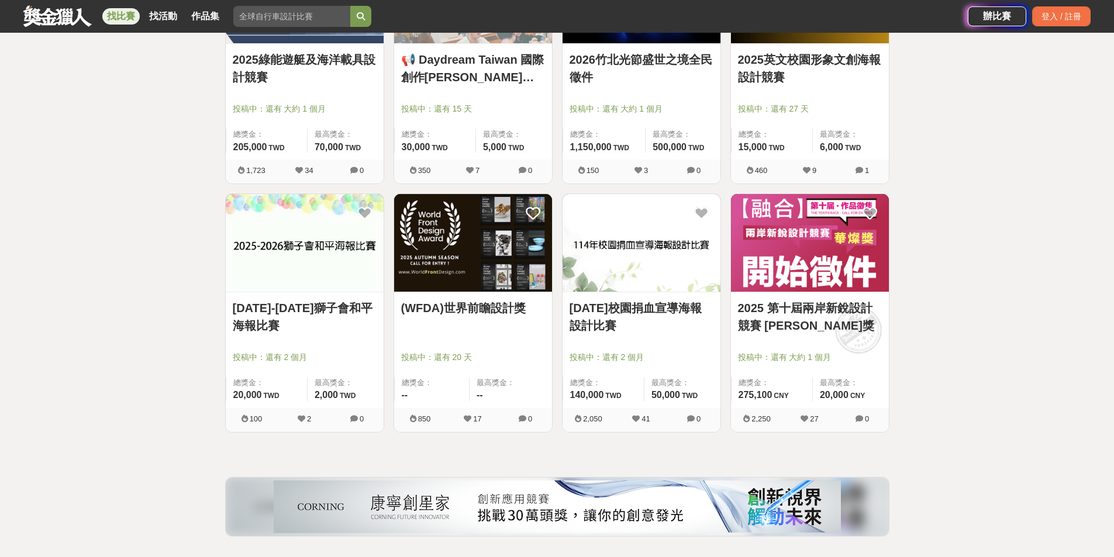
scroll to position [579, 0]
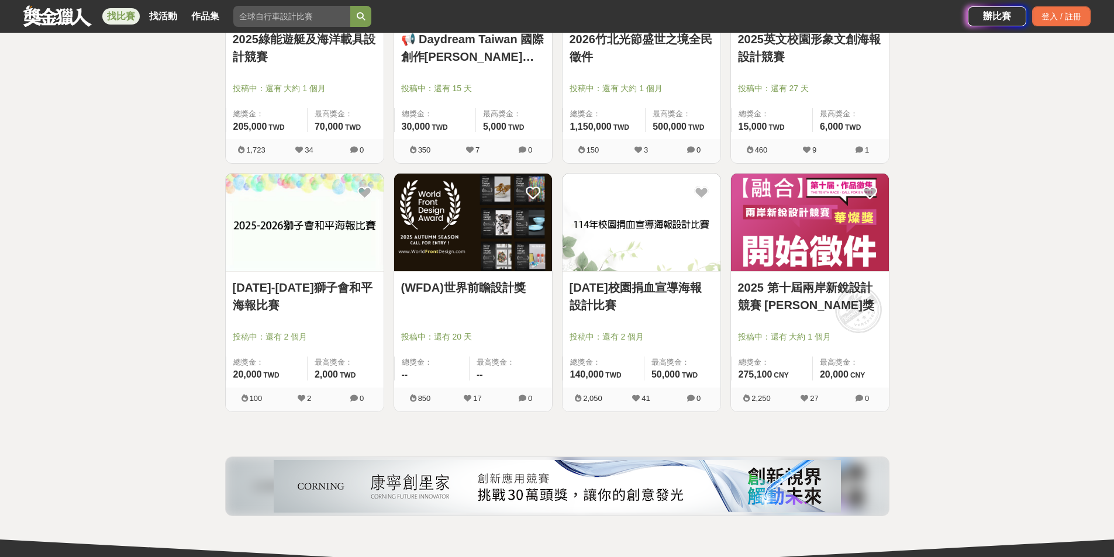
click at [668, 275] on div "114年校園捐血宣導海報設計比賽 投稿中：還有 2 個月 總獎金： 140,000 140,000 TWD 最高獎金： 50,000 TWD" at bounding box center [642, 330] width 158 height 116
click at [650, 242] on img at bounding box center [642, 223] width 158 height 98
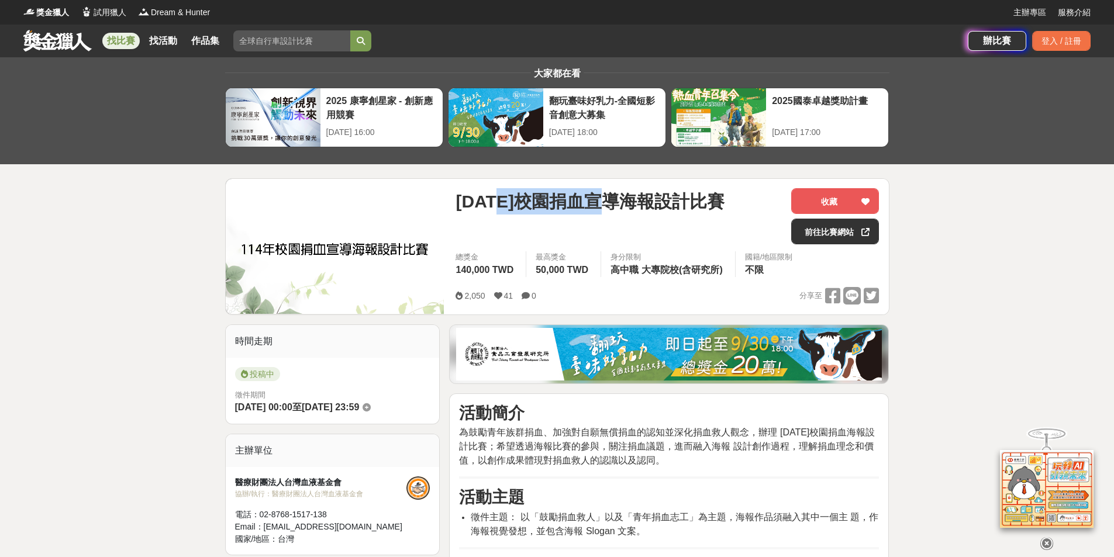
drag, startPoint x: 501, startPoint y: 196, endPoint x: 619, endPoint y: 198, distance: 118.2
click at [619, 198] on span "[DATE]校園捐血宣導海報設計比賽" at bounding box center [590, 201] width 268 height 26
click at [629, 226] on div "[DATE]校園捐血宣導海報設計比賽" at bounding box center [619, 216] width 326 height 56
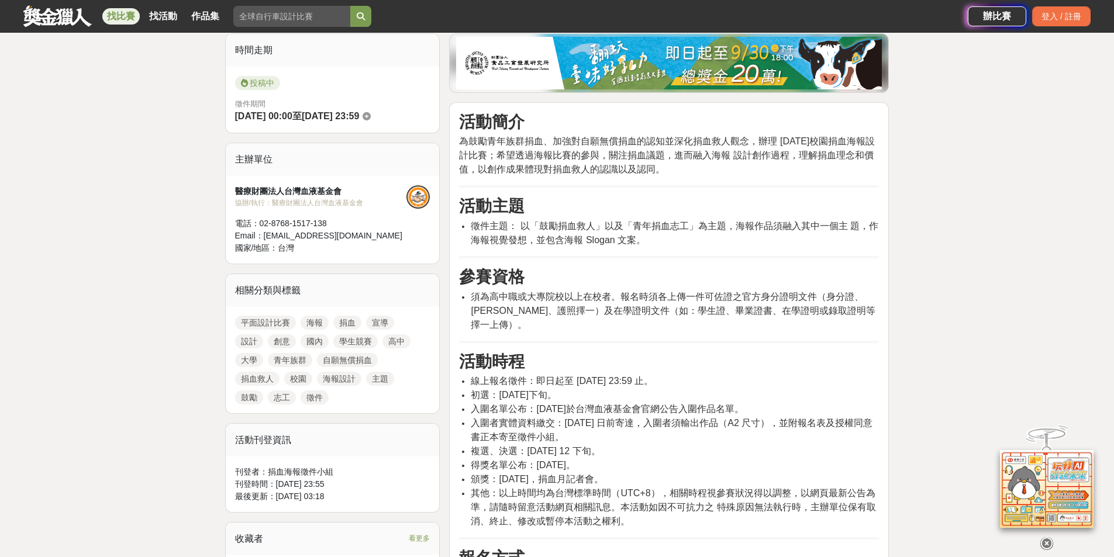
scroll to position [292, 0]
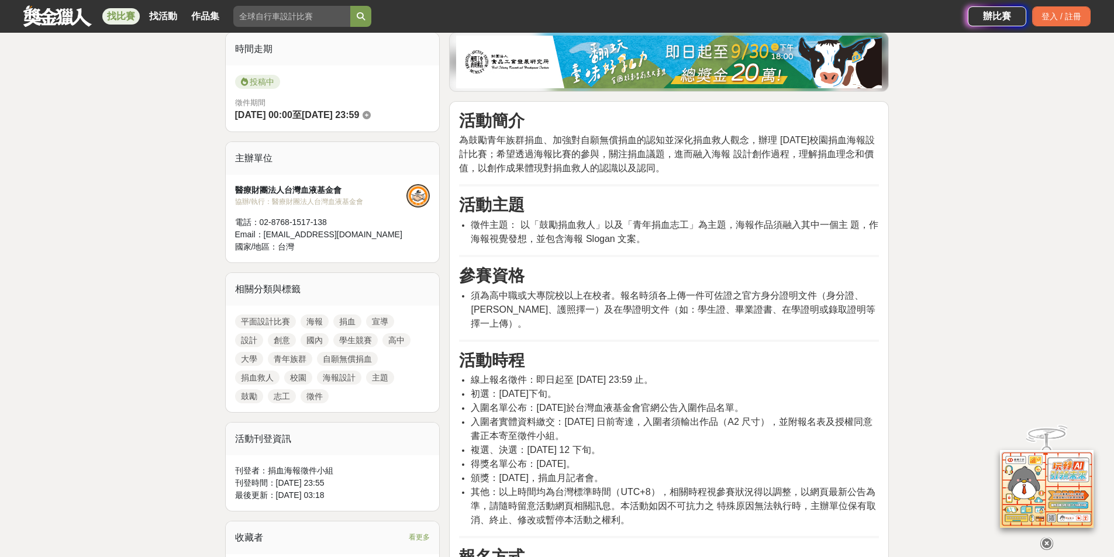
click at [333, 378] on link "海報設計" at bounding box center [339, 378] width 44 height 14
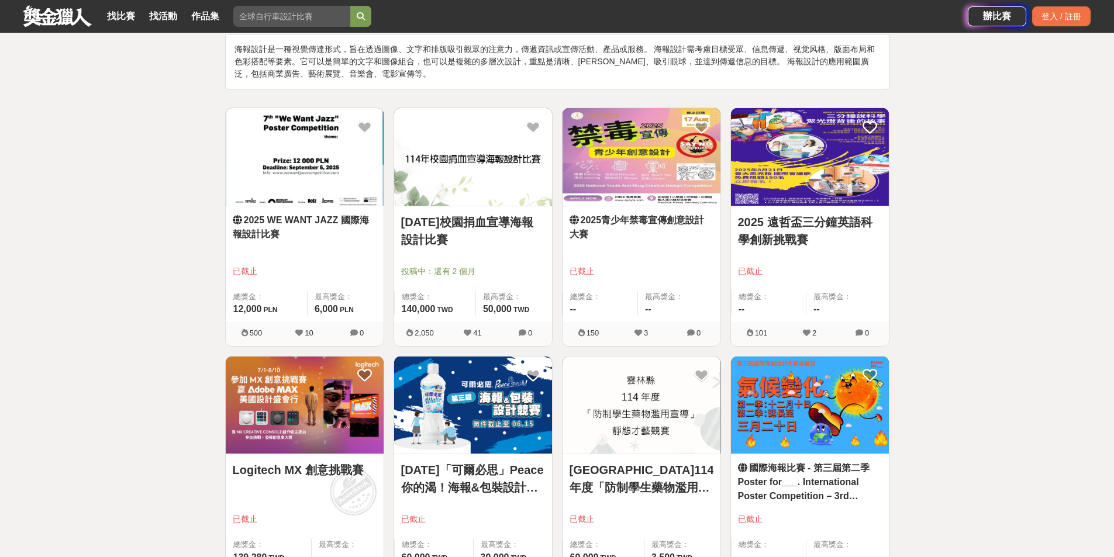
scroll to position [234, 0]
